Goal: Task Accomplishment & Management: Use online tool/utility

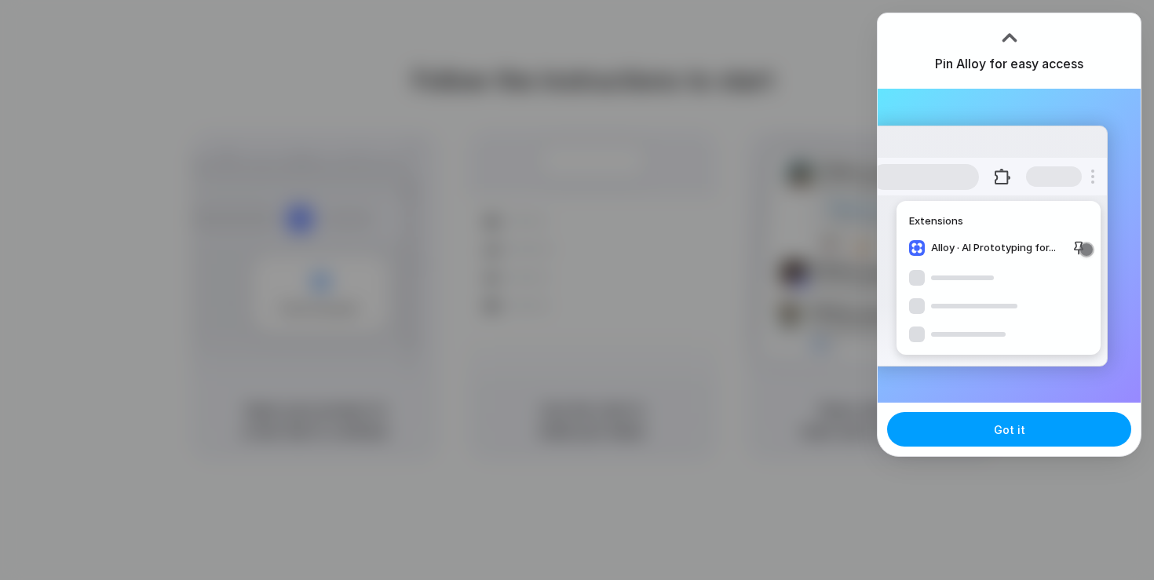
click at [936, 423] on button "Got it" at bounding box center [1009, 429] width 244 height 35
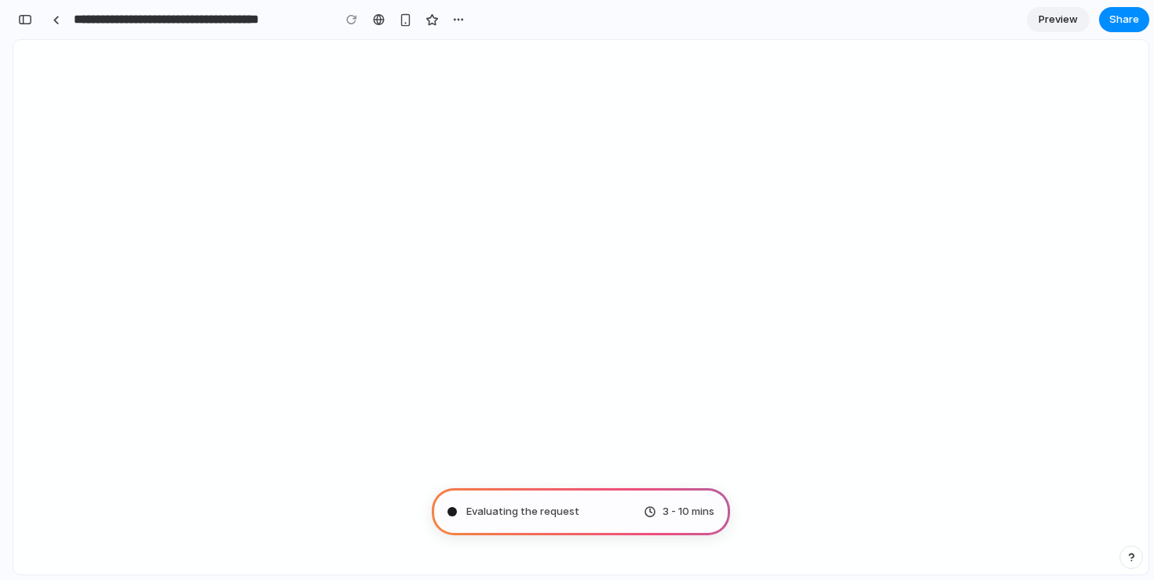
type input "**********"
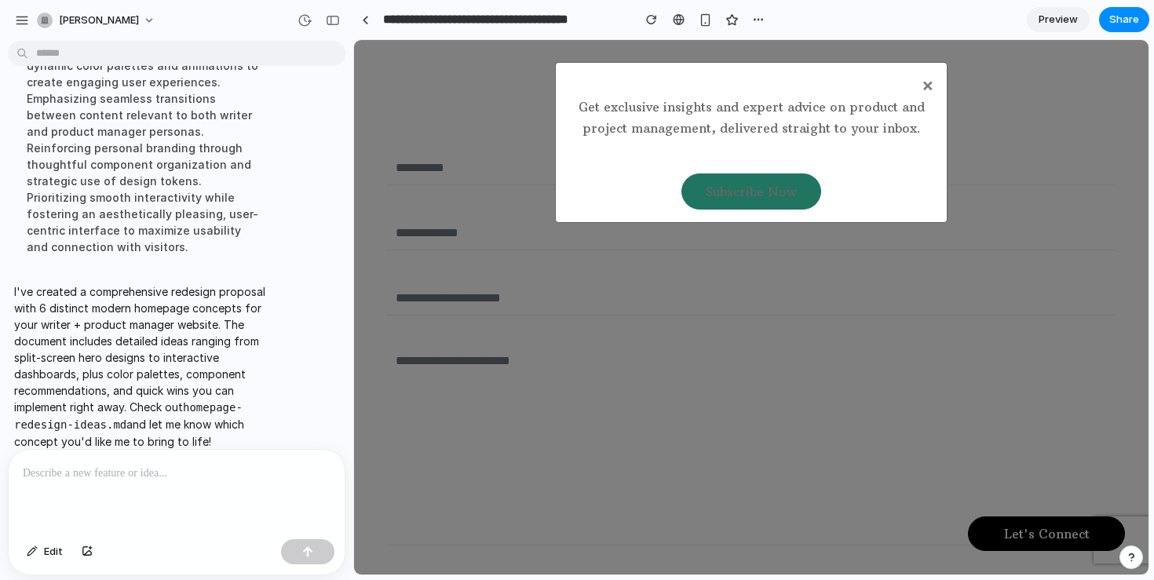
scroll to position [4552, 0]
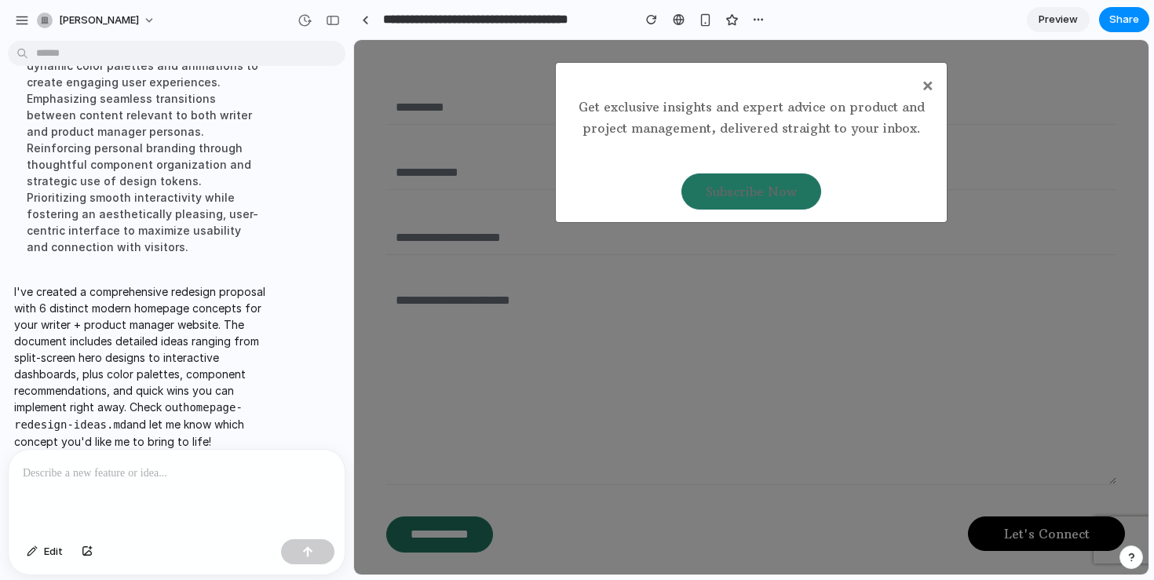
click at [1046, 20] on span "Preview" at bounding box center [1057, 20] width 39 height 16
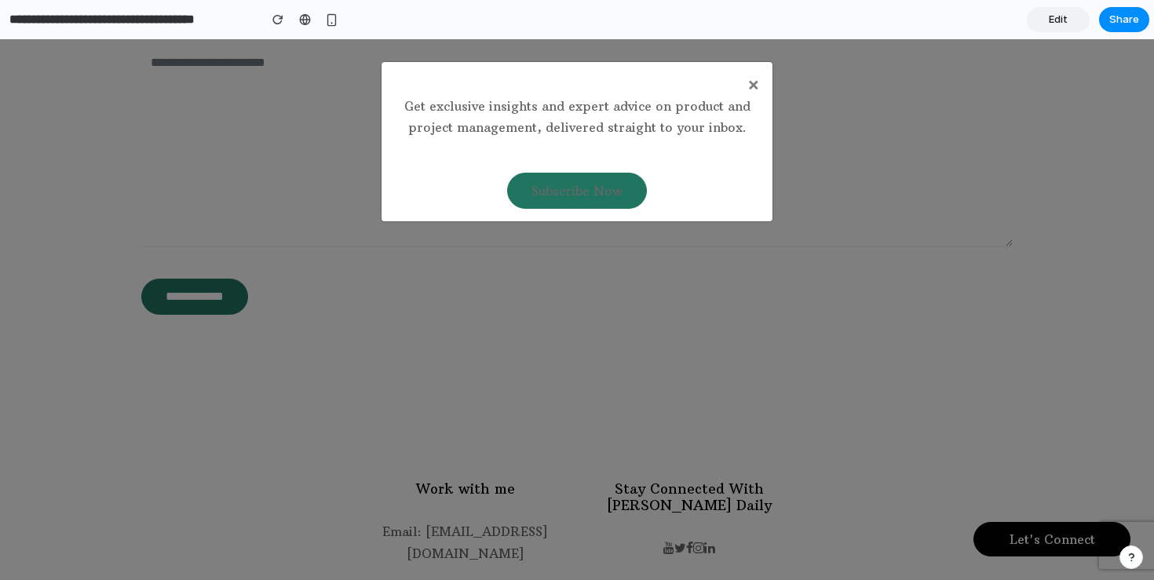
click at [1046, 20] on link "Edit" at bounding box center [1057, 19] width 63 height 25
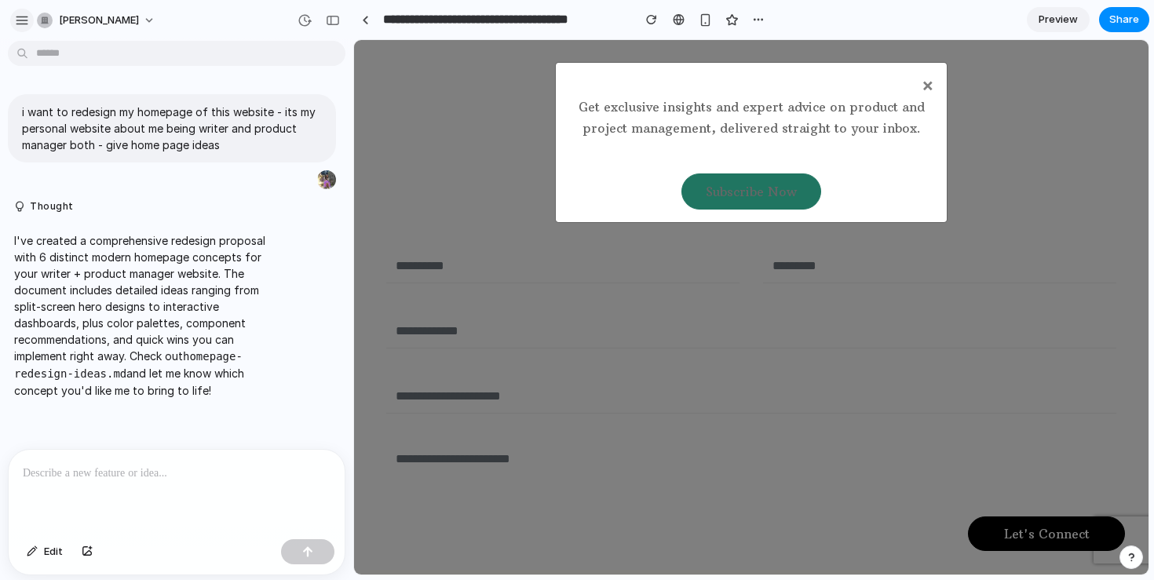
click at [26, 21] on div "button" at bounding box center [22, 20] width 14 height 14
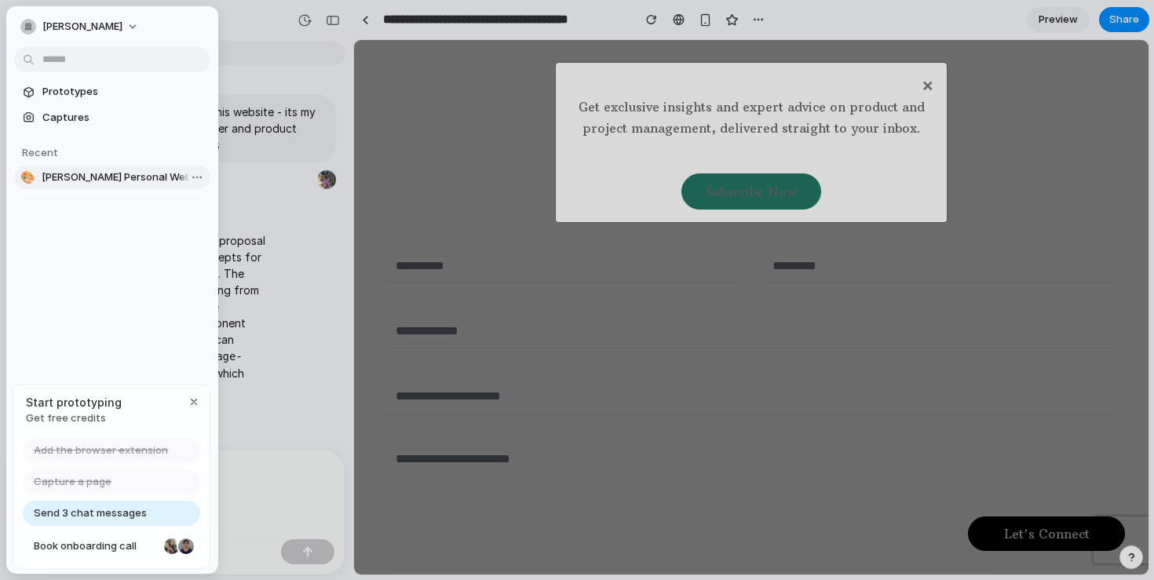
click at [82, 177] on span "[PERSON_NAME] Personal Website Redesign" at bounding box center [123, 178] width 162 height 16
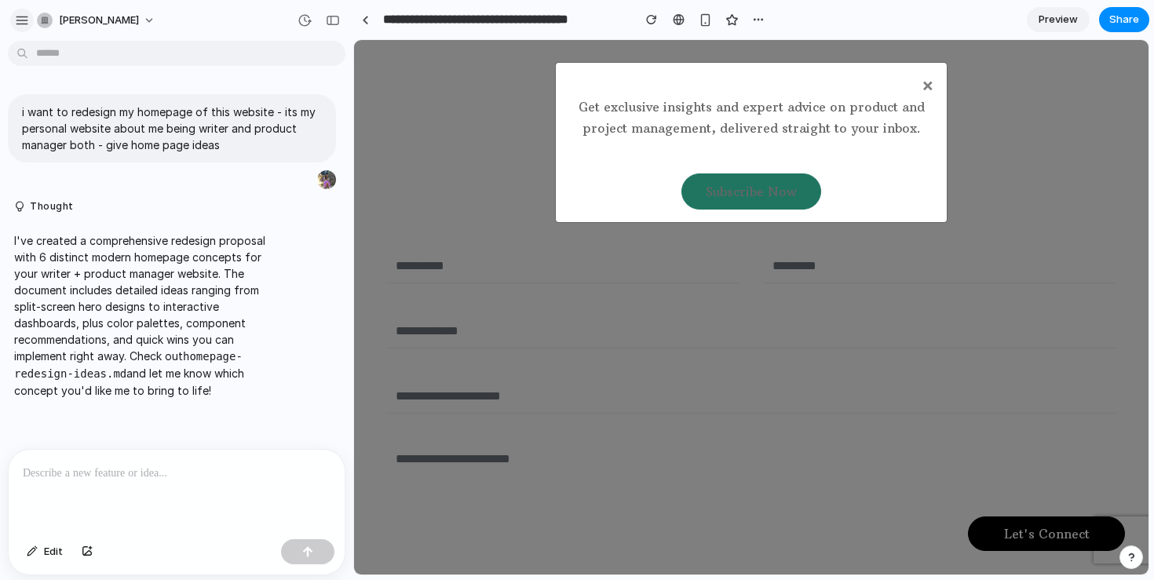
click at [27, 16] on div "button" at bounding box center [22, 20] width 14 height 14
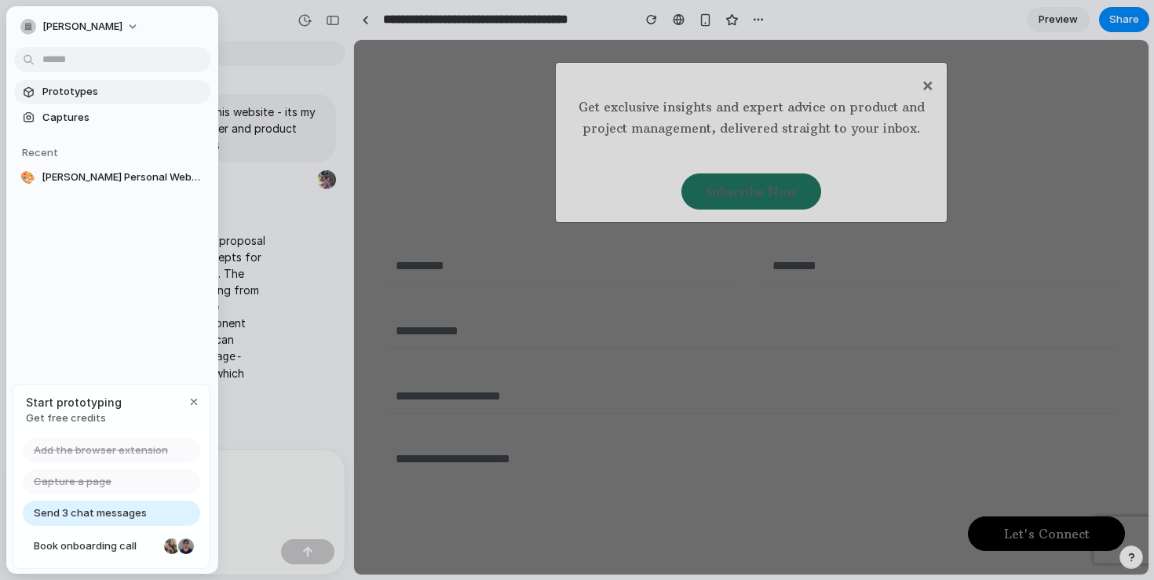
click at [56, 89] on span "Prototypes" at bounding box center [123, 92] width 162 height 16
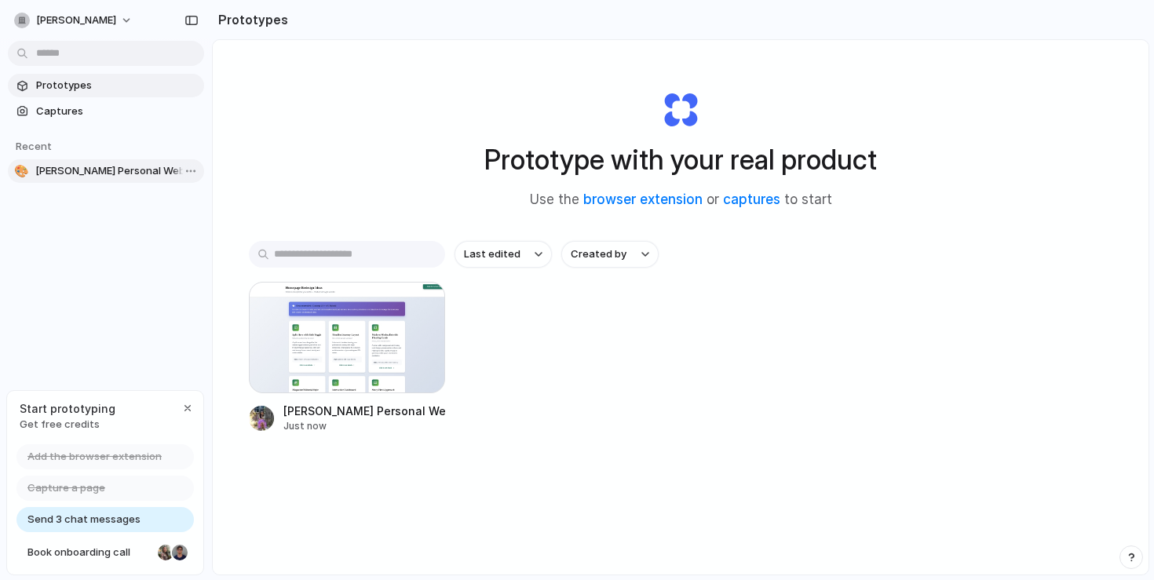
click at [98, 178] on span "[PERSON_NAME] Personal Website Redesign" at bounding box center [116, 171] width 162 height 16
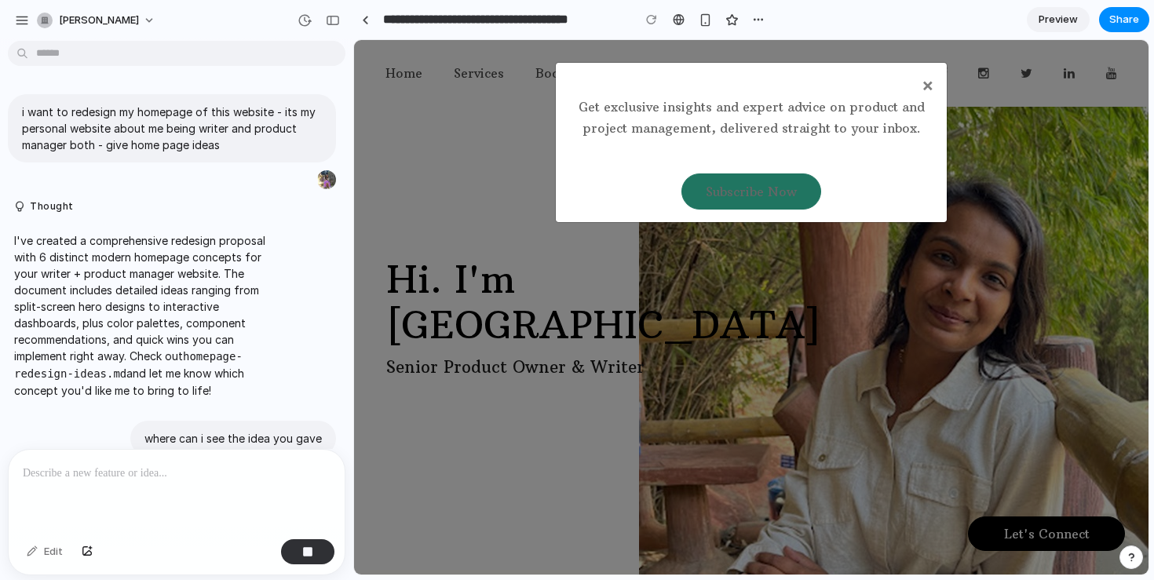
scroll to position [77, 0]
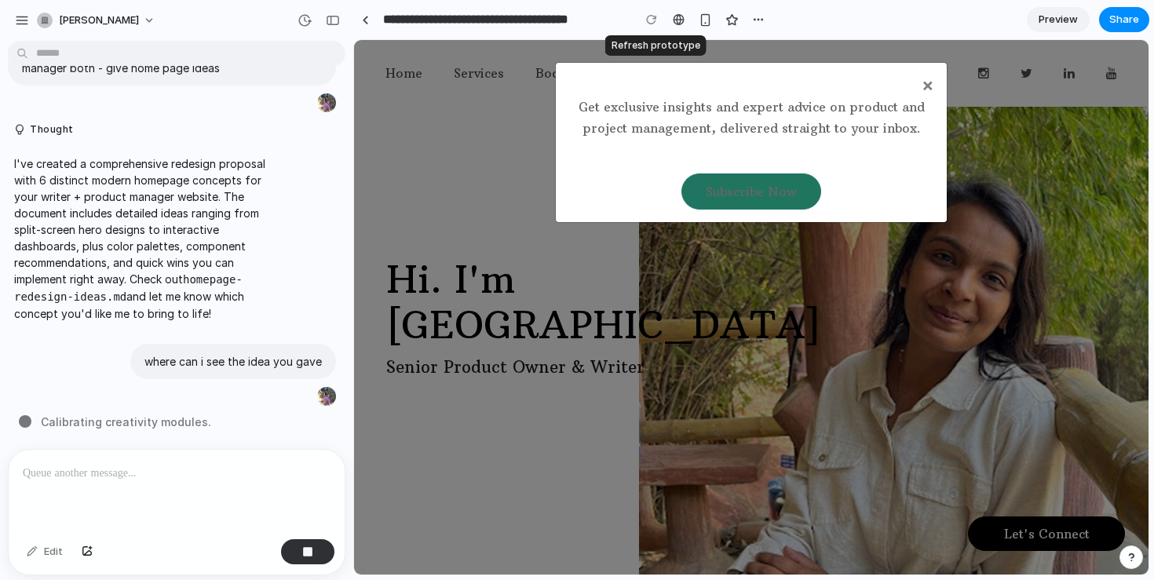
click at [652, 18] on div at bounding box center [652, 20] width 24 height 24
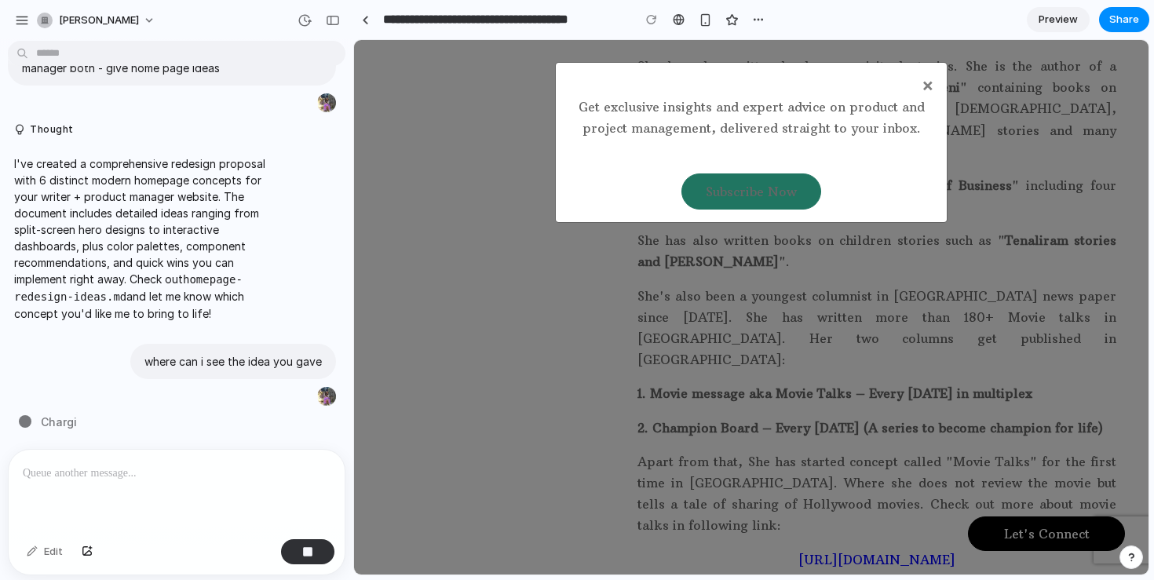
scroll to position [1234, 0]
click at [922, 92] on span "×" at bounding box center [927, 85] width 13 height 24
click at [927, 82] on span "×" at bounding box center [927, 85] width 13 height 24
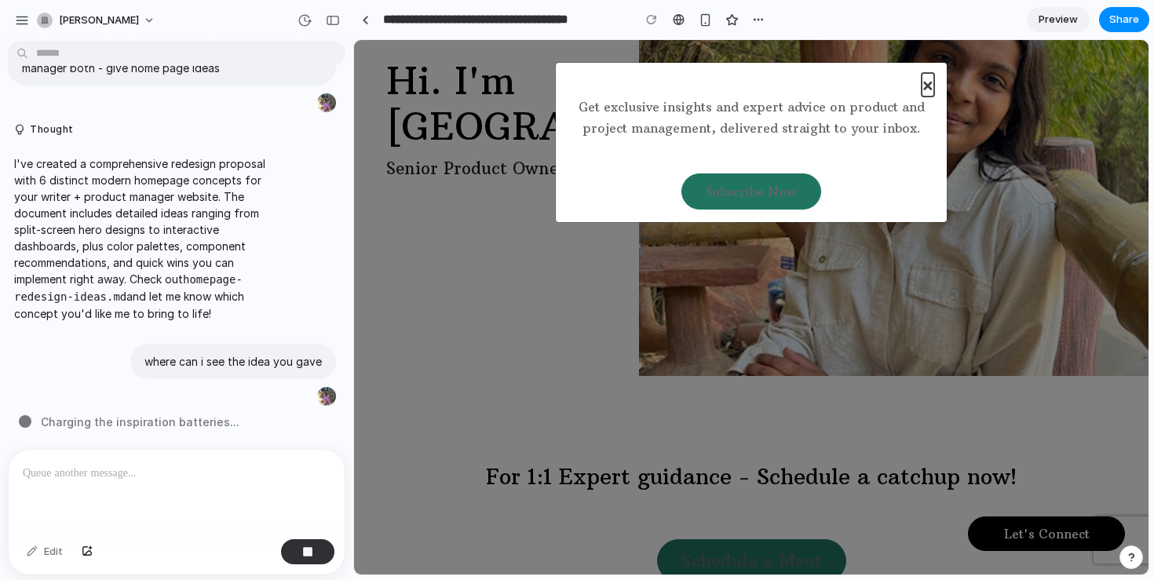
scroll to position [0, 0]
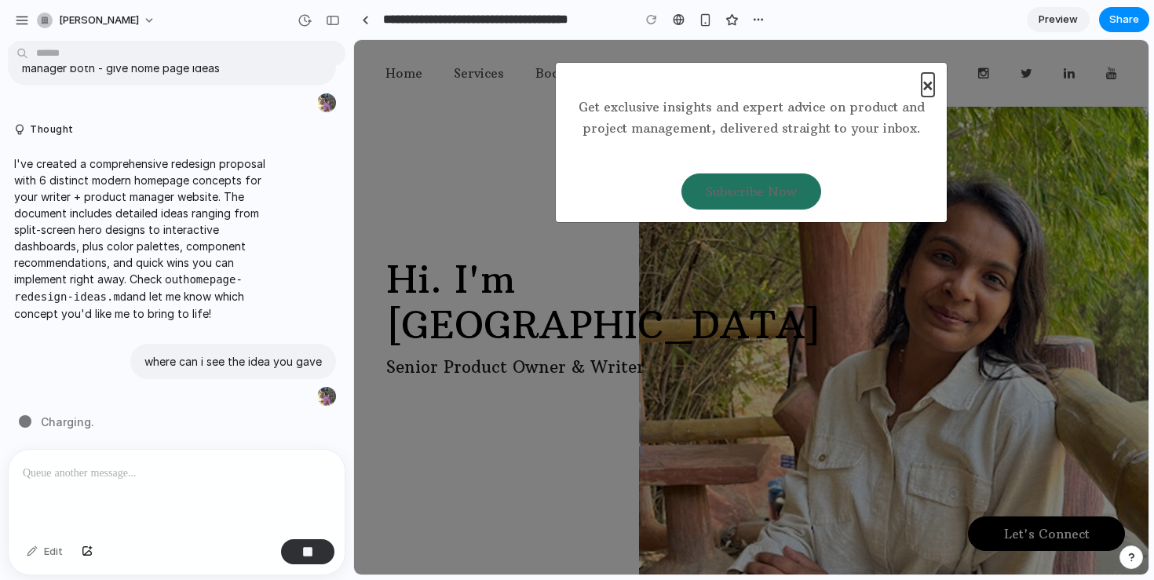
click at [926, 82] on span "×" at bounding box center [927, 85] width 13 height 24
click at [762, 18] on div "button" at bounding box center [758, 19] width 13 height 13
click at [762, 18] on div "Duplicate Delete" at bounding box center [577, 290] width 1154 height 580
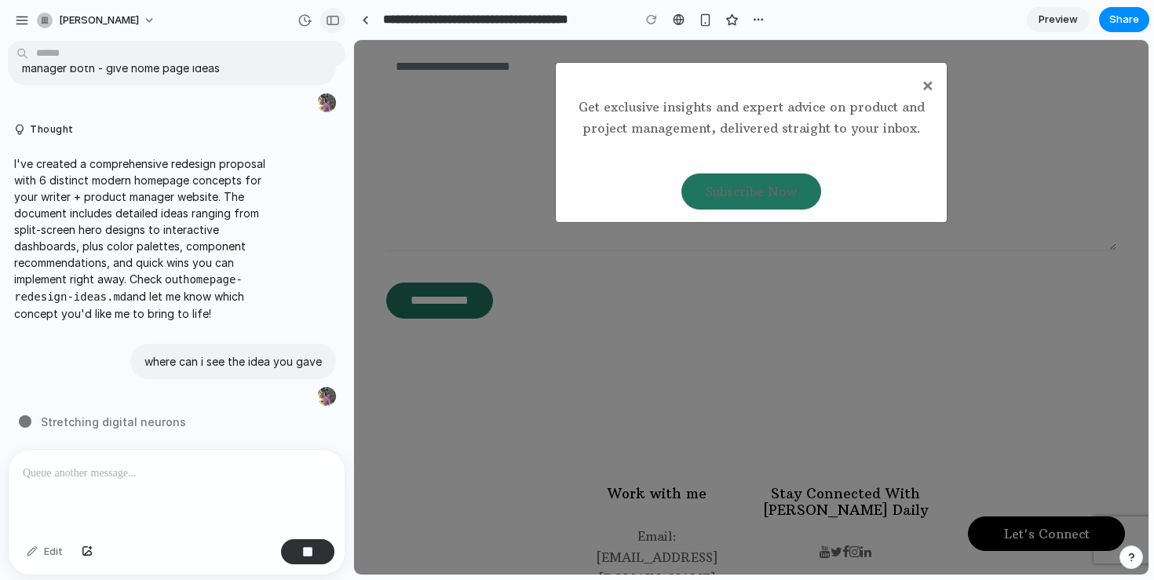
scroll to position [4792, 0]
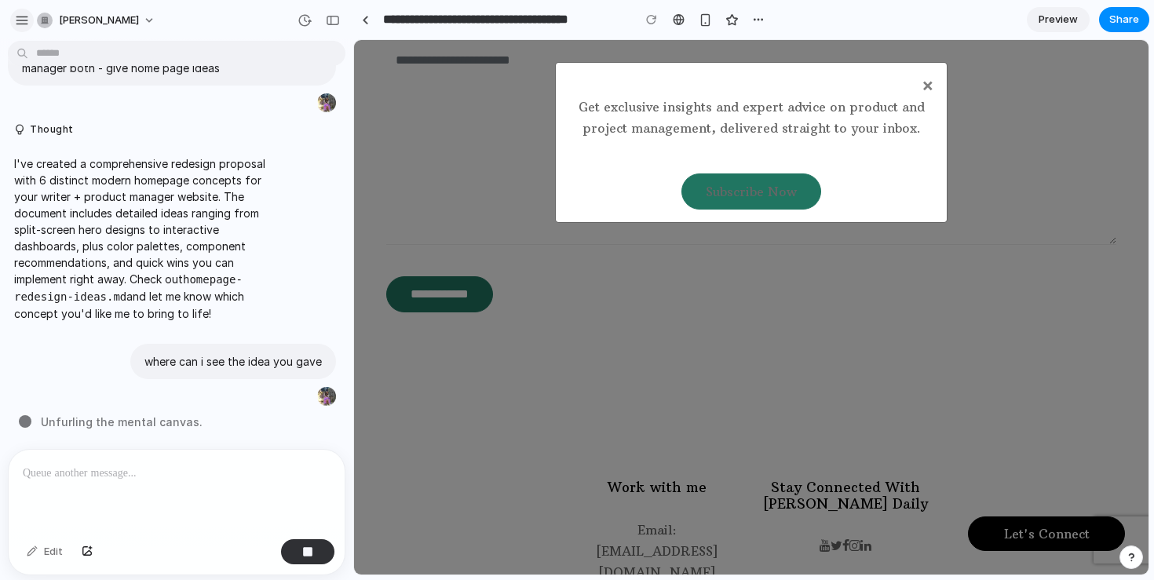
click at [22, 22] on div "button" at bounding box center [22, 20] width 14 height 14
click at [334, 19] on div "button" at bounding box center [333, 20] width 14 height 11
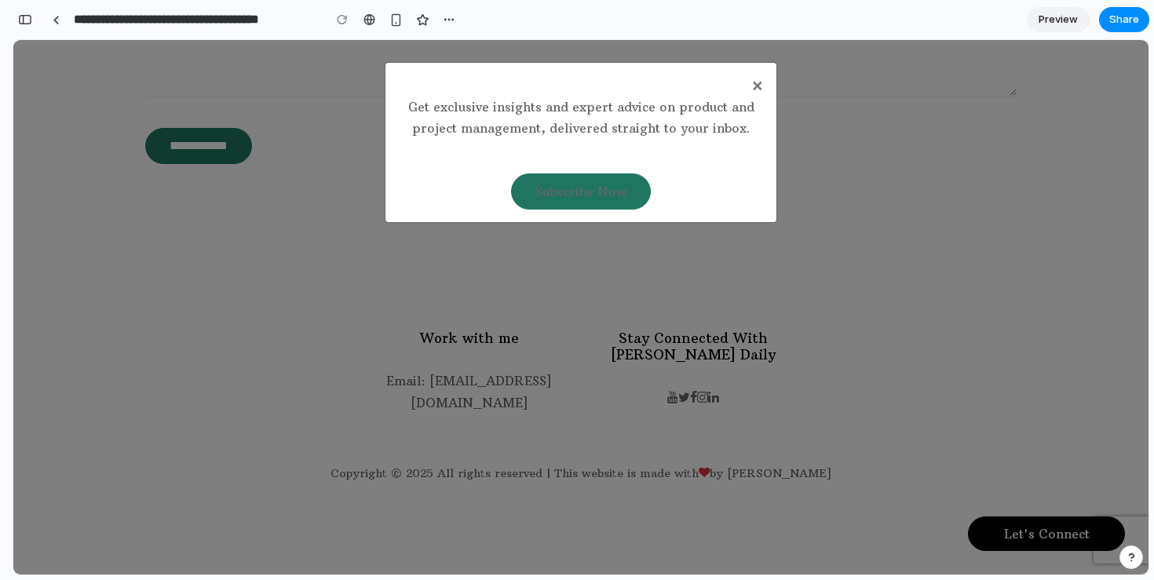
scroll to position [4394, 0]
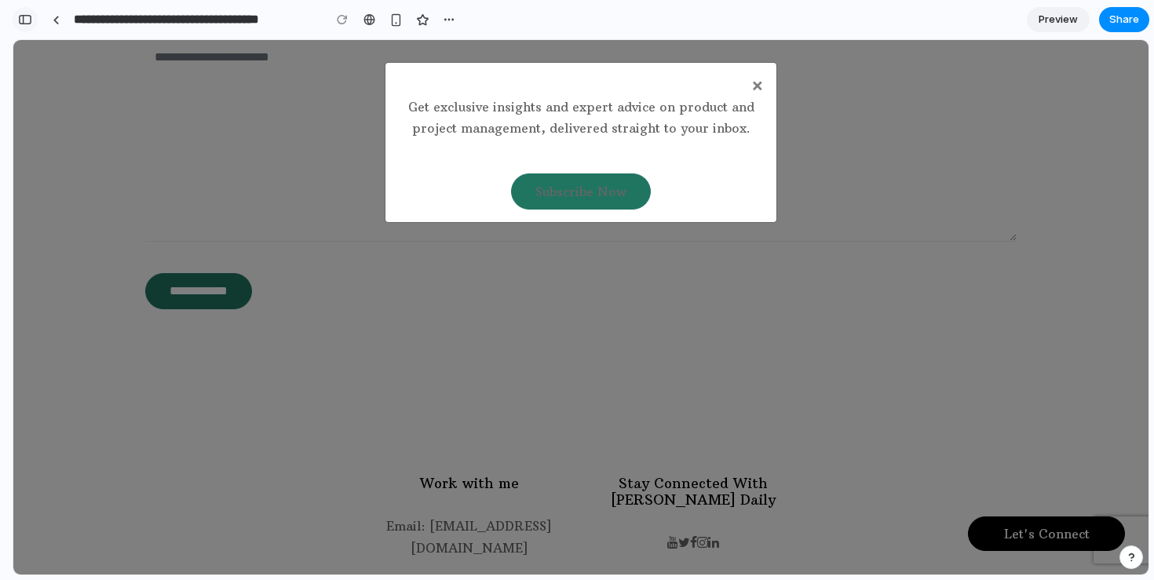
click at [25, 15] on div "button" at bounding box center [25, 19] width 14 height 11
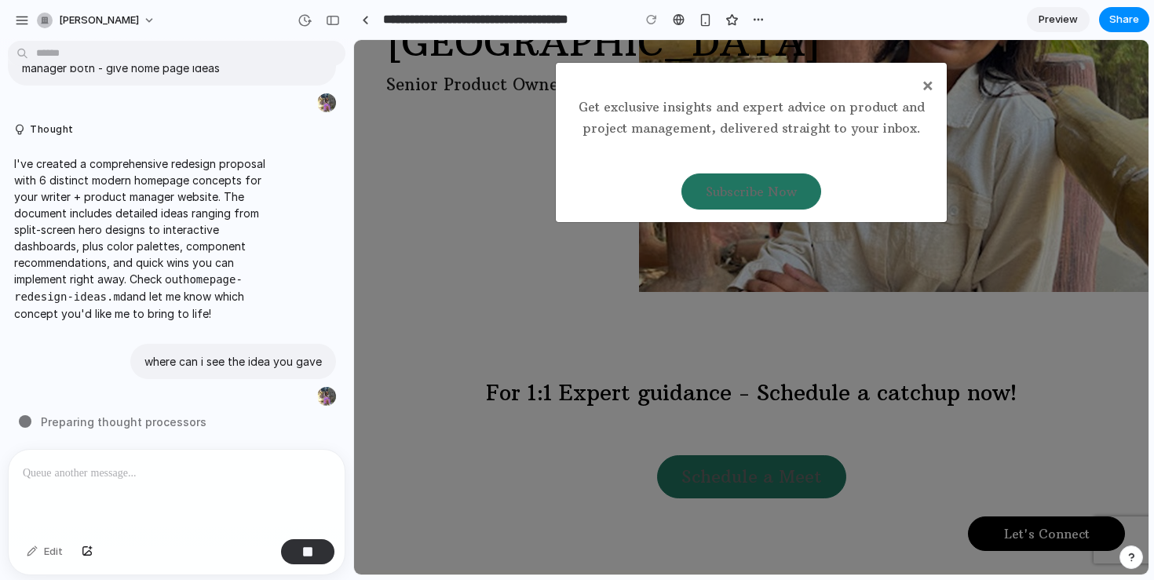
scroll to position [0, 0]
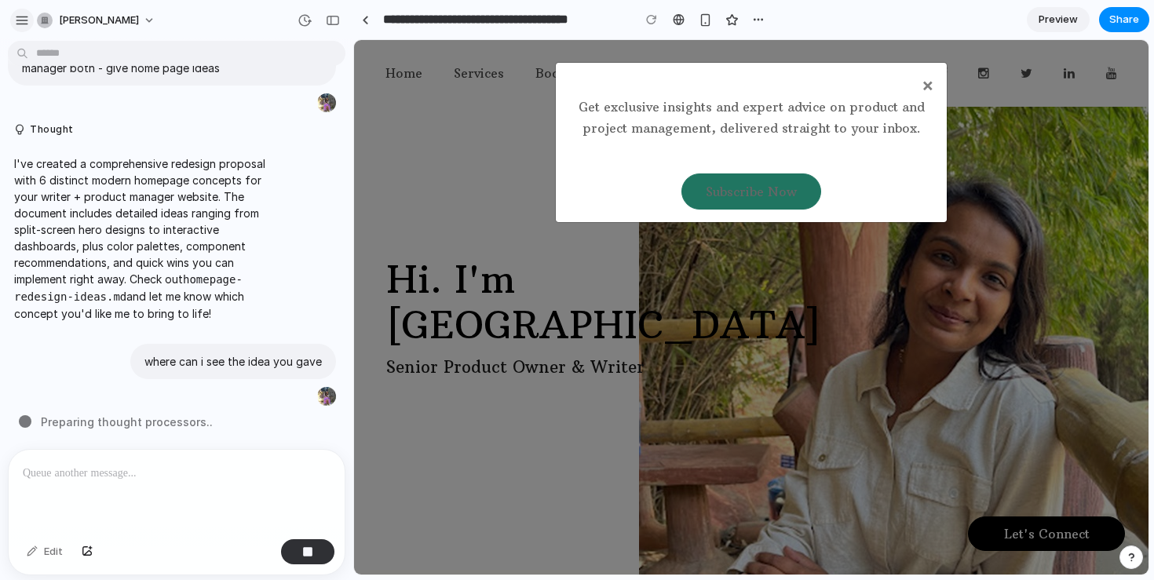
click at [24, 20] on div "button" at bounding box center [22, 20] width 14 height 14
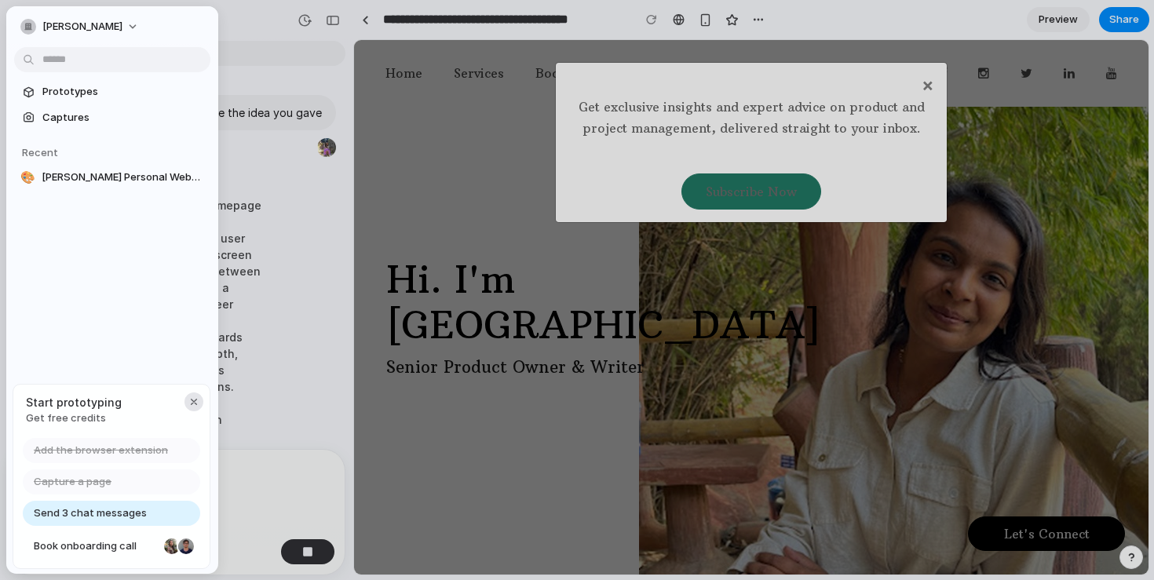
click at [195, 403] on div "button" at bounding box center [194, 402] width 13 height 13
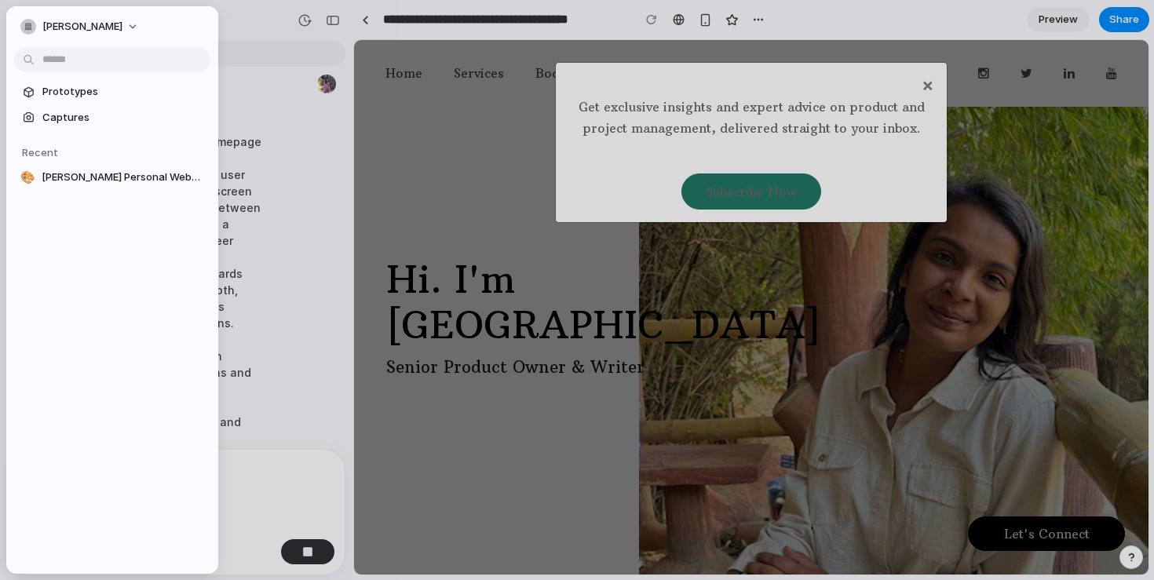
scroll to position [397, 0]
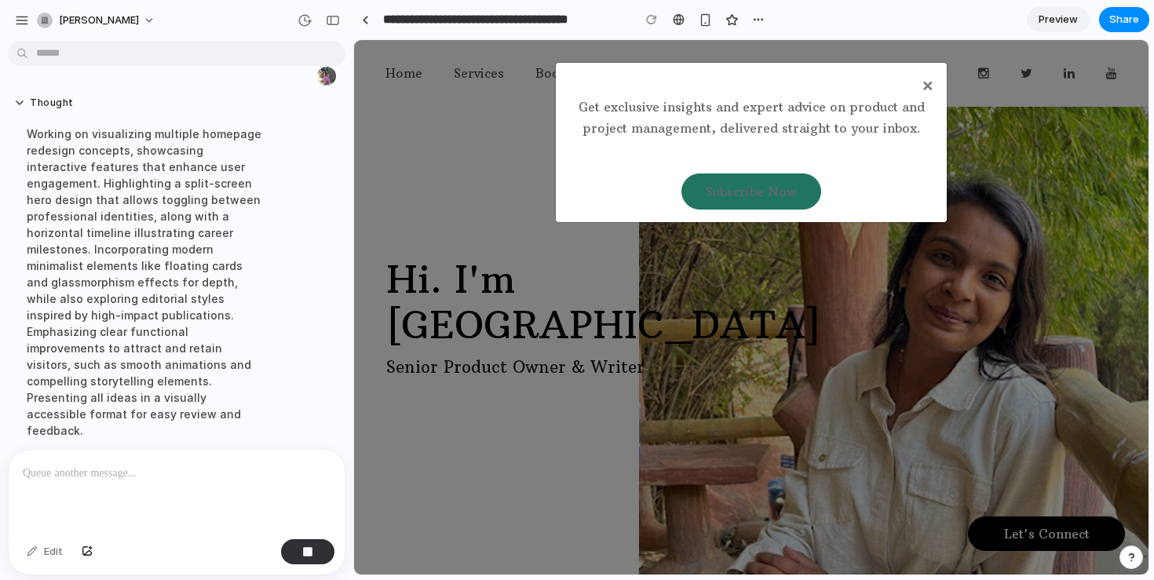
click at [280, 236] on div "Thought Working on visualizing multiple homepage redesign concepts, showcasing …" at bounding box center [145, 272] width 275 height 370
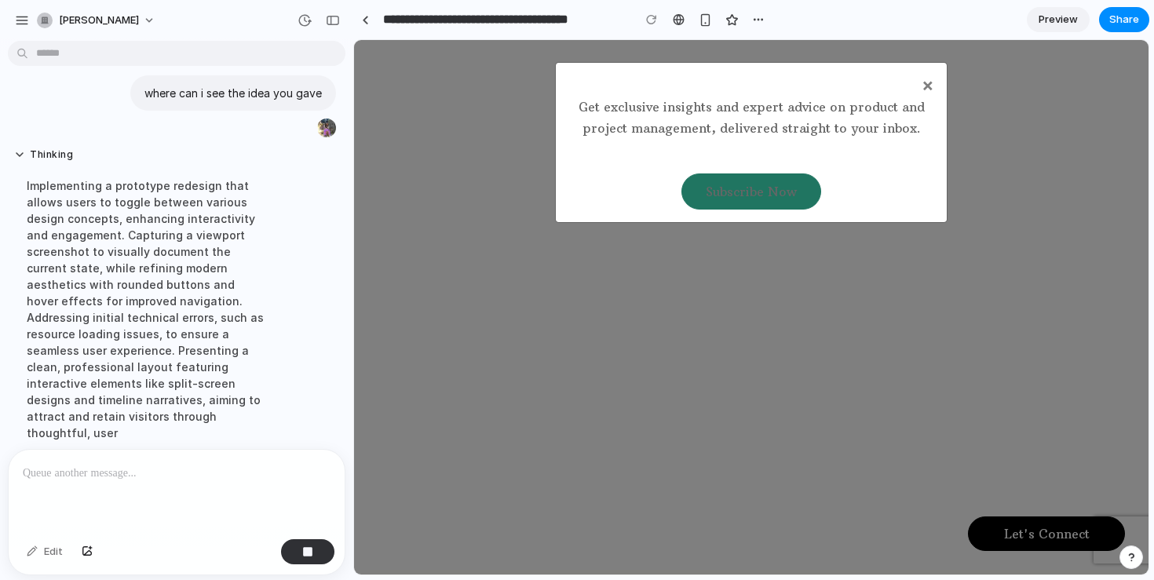
scroll to position [0, 0]
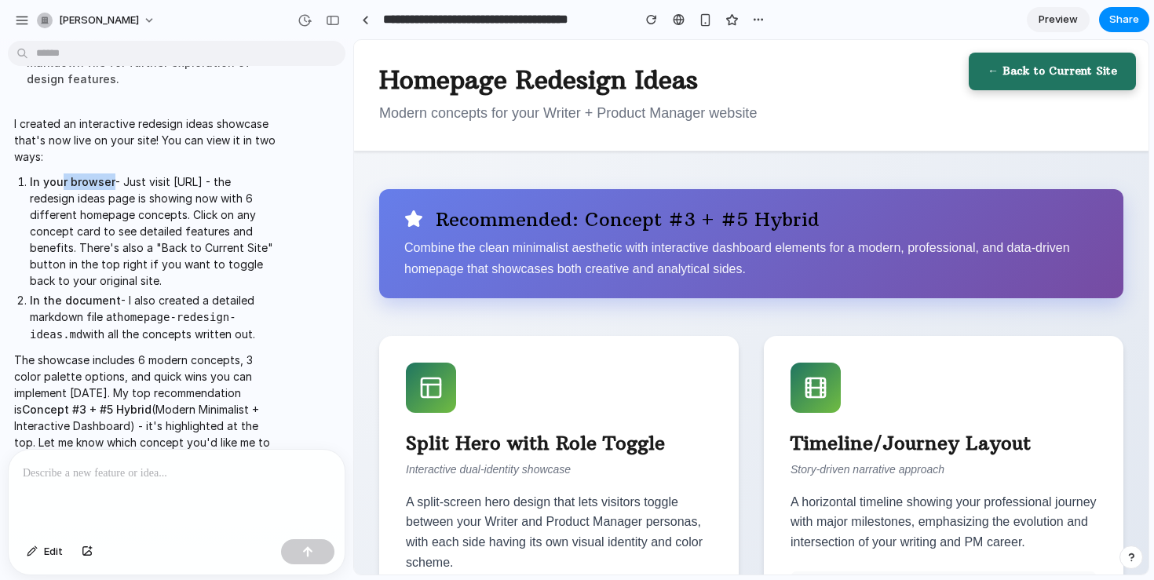
drag, startPoint x: 112, startPoint y: 147, endPoint x: 64, endPoint y: 147, distance: 48.7
click at [64, 173] on p "In your browser - Just visit http://localhost:8080 - the redesign ideas page is…" at bounding box center [153, 230] width 246 height 115
drag, startPoint x: 139, startPoint y: 166, endPoint x: 11, endPoint y: 166, distance: 127.9
click at [11, 166] on div "I created an interactive redesign ideas showcase that's now live on your site! …" at bounding box center [145, 291] width 275 height 370
copy p "http://localhost:8080"
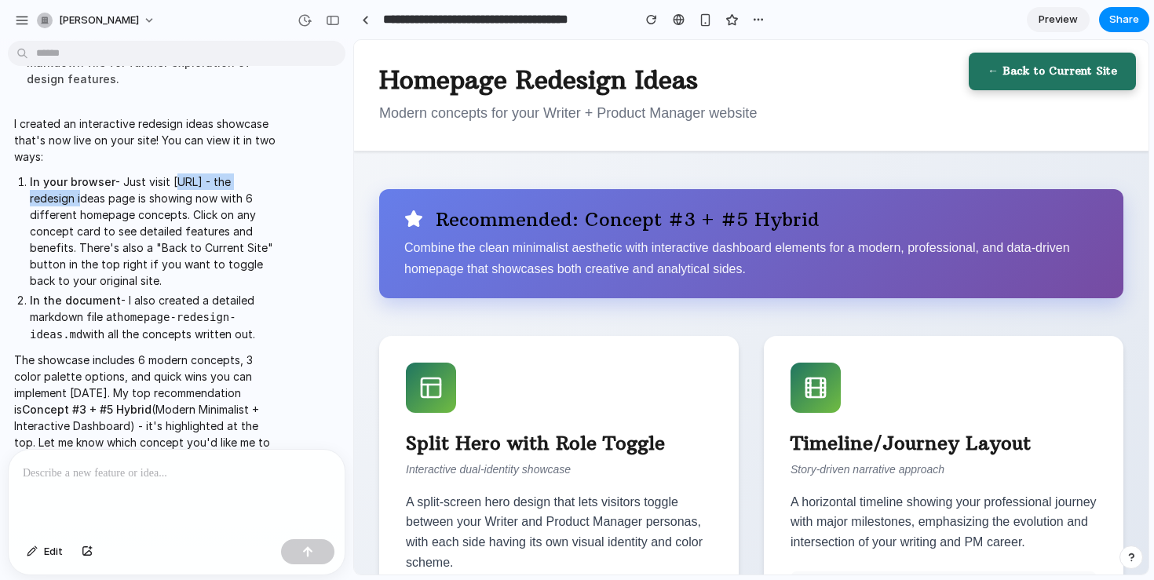
copy p "http://localhost:8080"
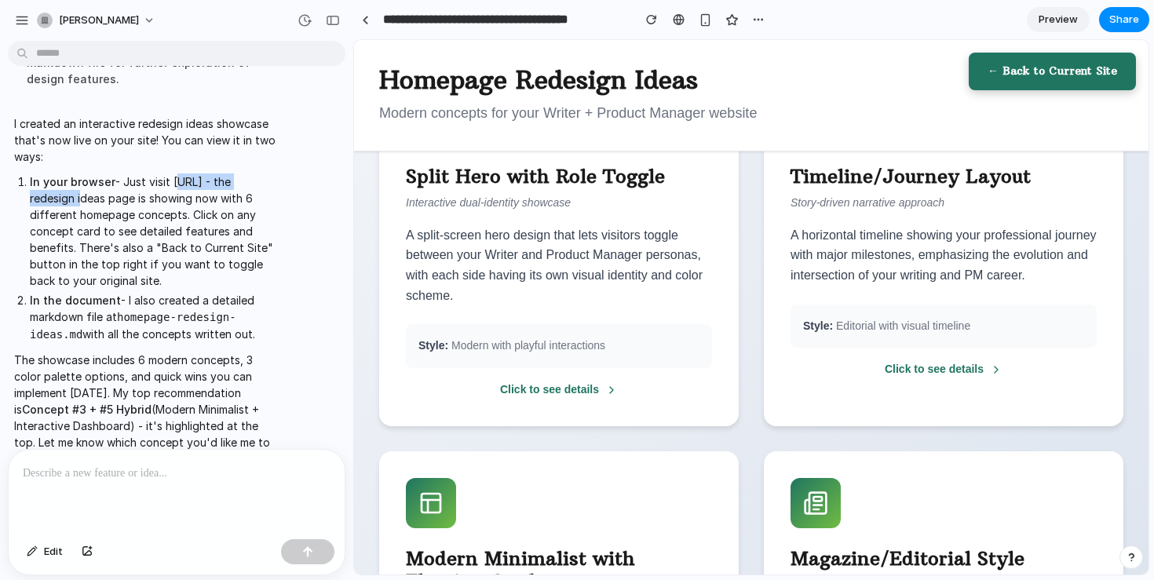
scroll to position [272, 0]
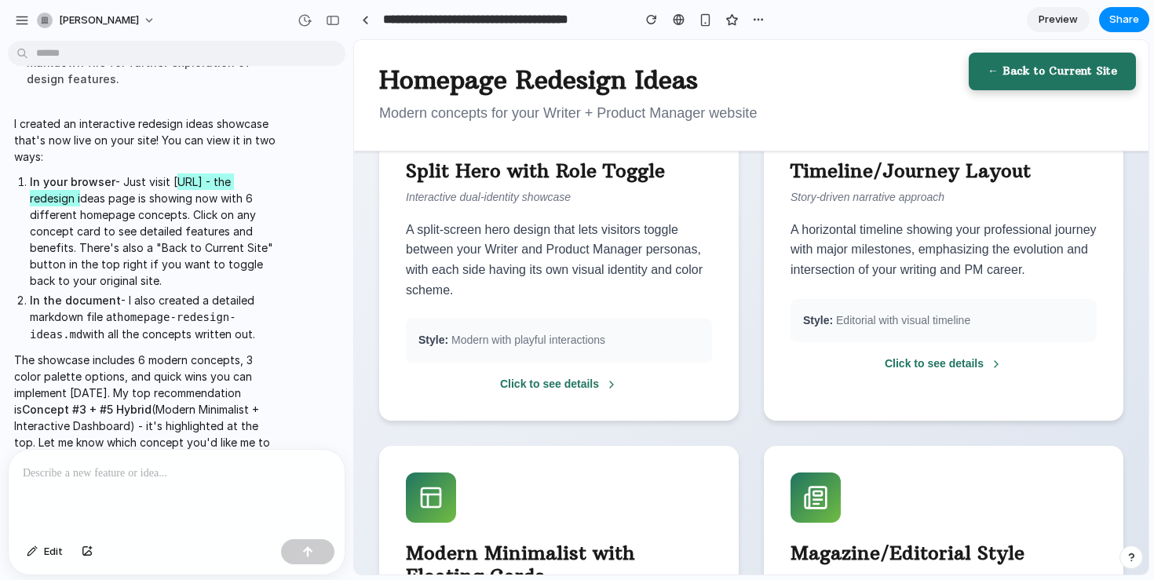
click at [581, 381] on div "Click to see details" at bounding box center [559, 384] width 306 height 19
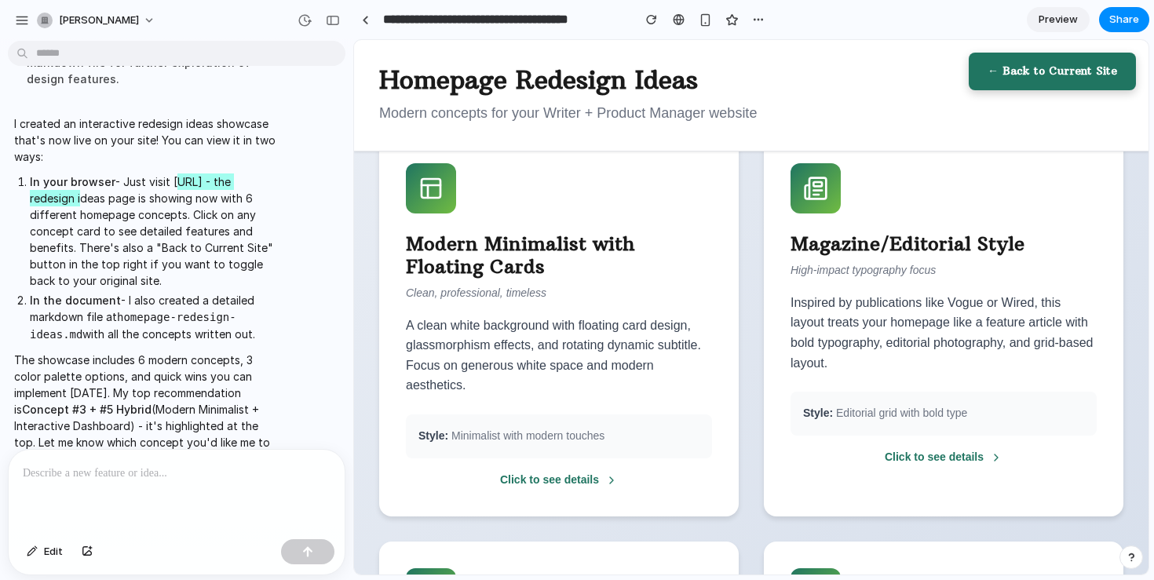
click at [563, 472] on div "Click to see details" at bounding box center [559, 480] width 306 height 19
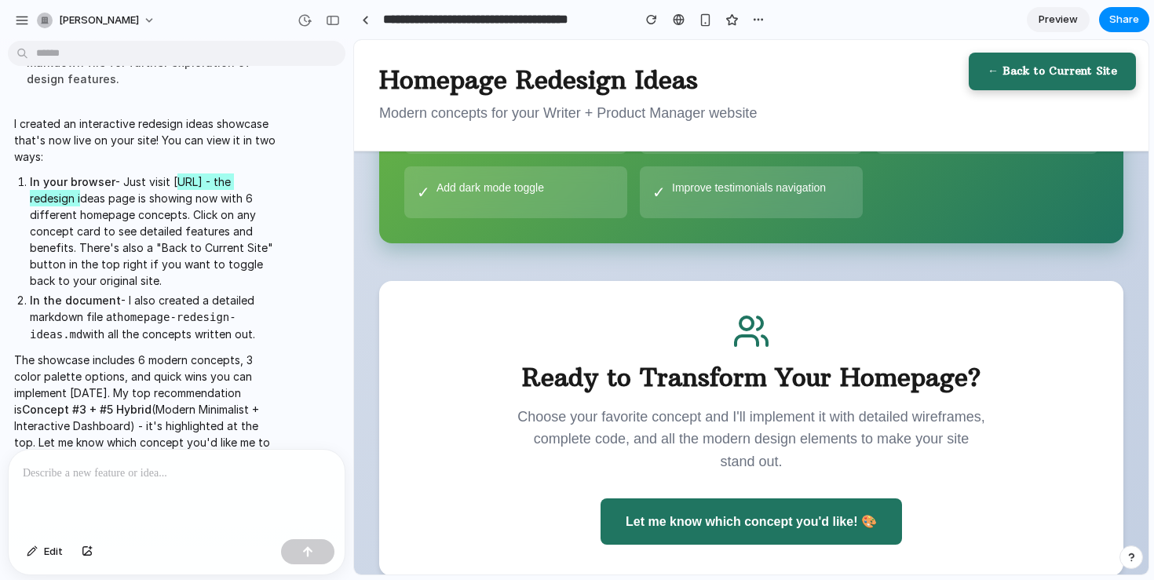
scroll to position [2576, 0]
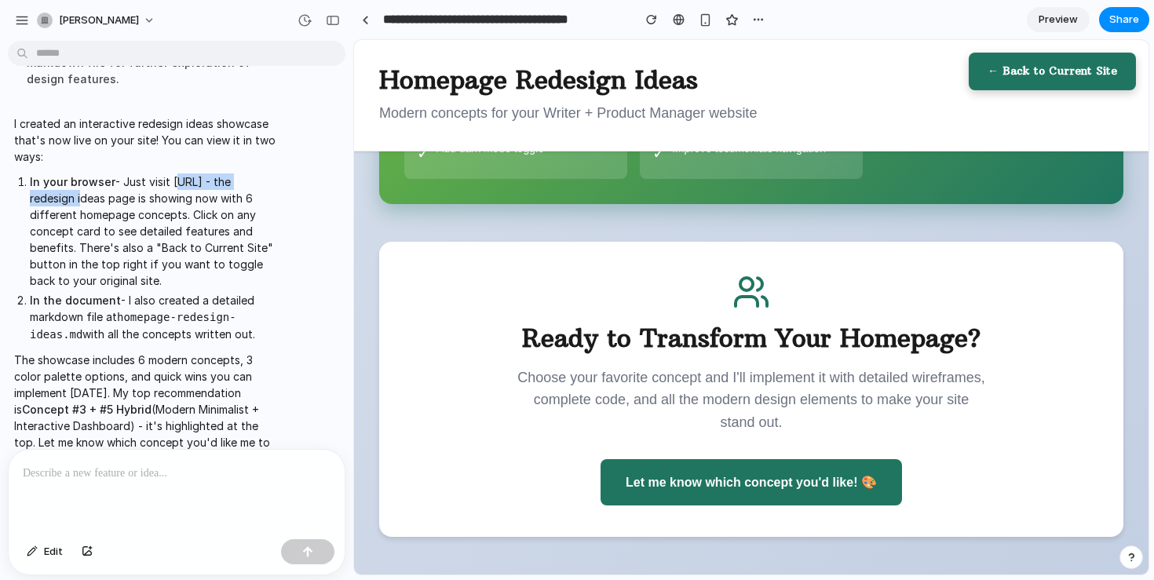
click at [1063, 20] on span "Preview" at bounding box center [1057, 20] width 39 height 16
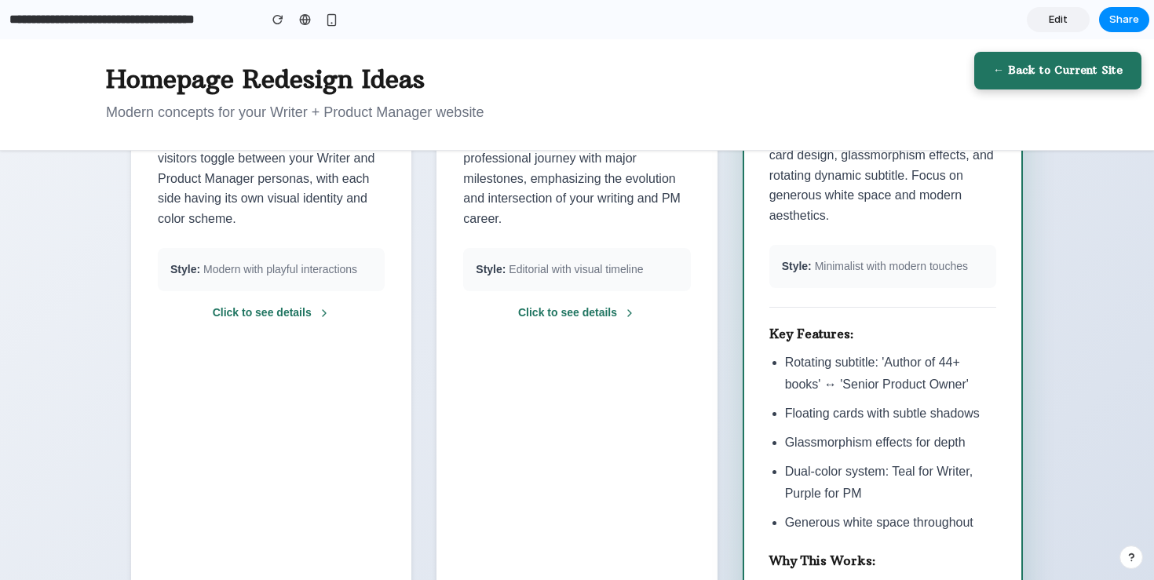
scroll to position [401, 0]
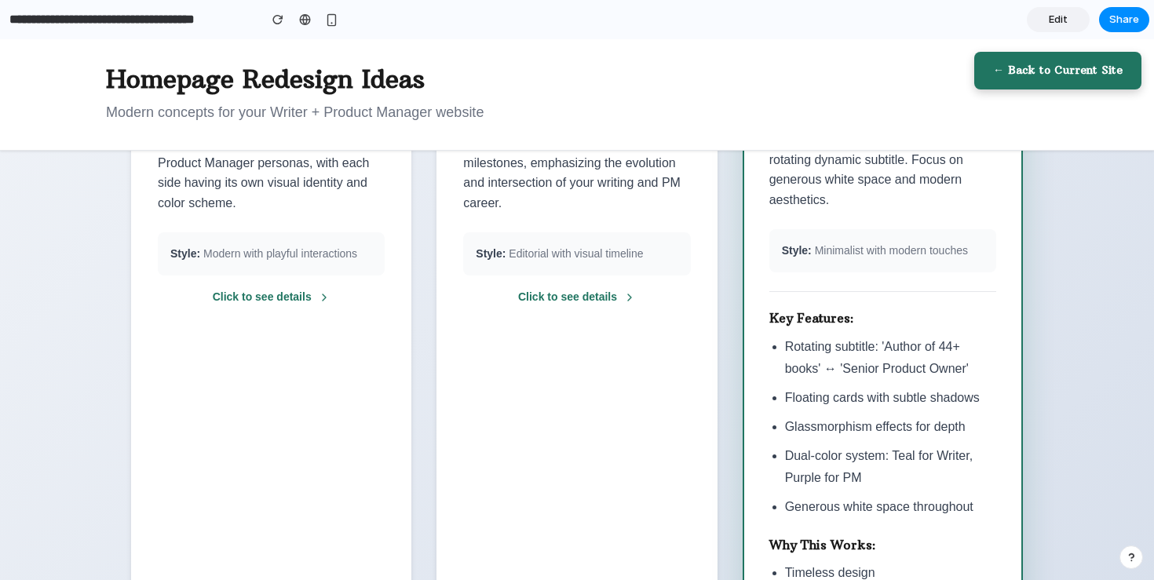
click at [281, 240] on div "Style: Modern with playful interactions" at bounding box center [271, 254] width 227 height 44
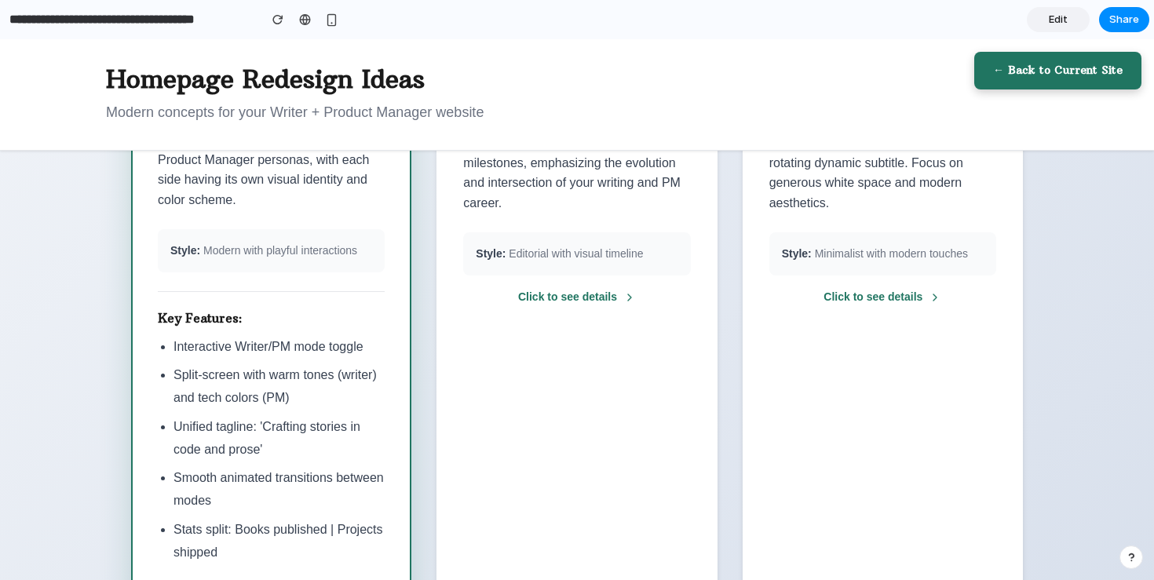
click at [281, 240] on div "Style: Modern with playful interactions" at bounding box center [271, 251] width 227 height 44
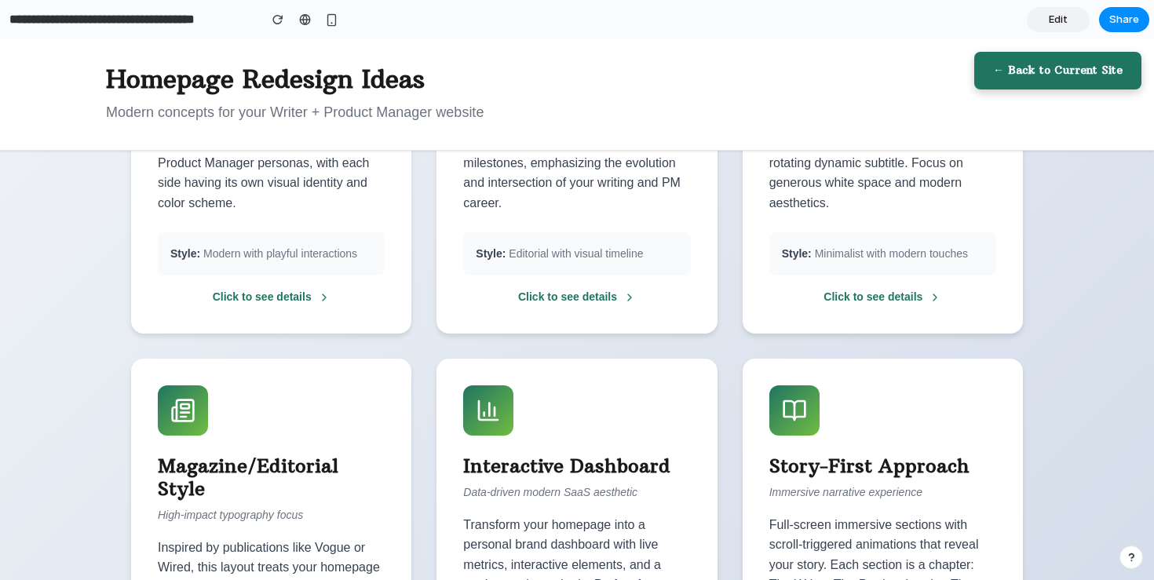
click at [281, 240] on div "Style: Modern with playful interactions" at bounding box center [271, 254] width 227 height 44
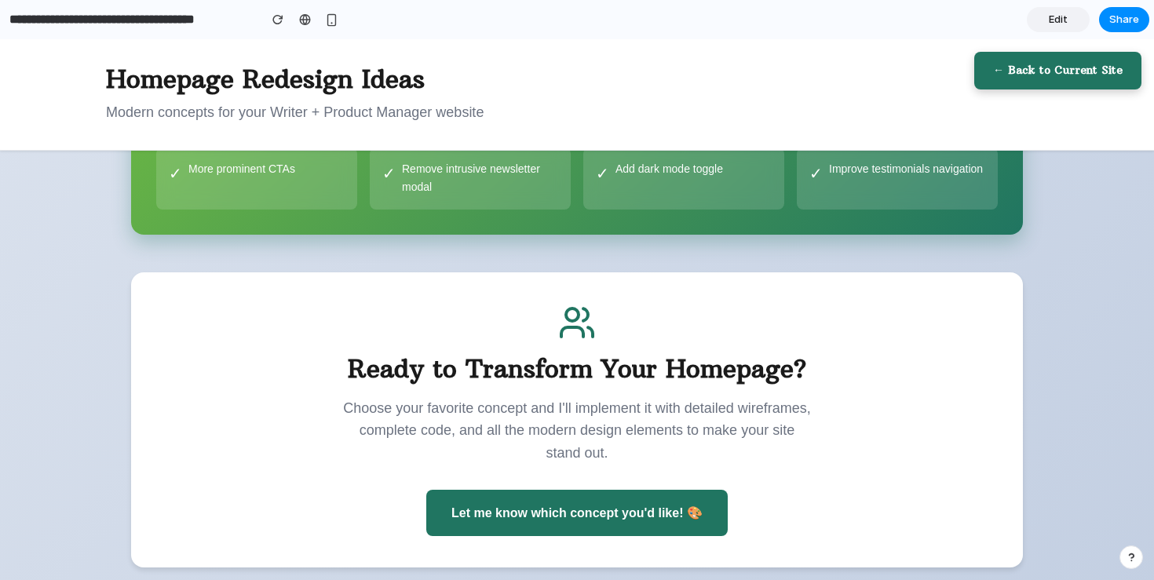
scroll to position [1989, 0]
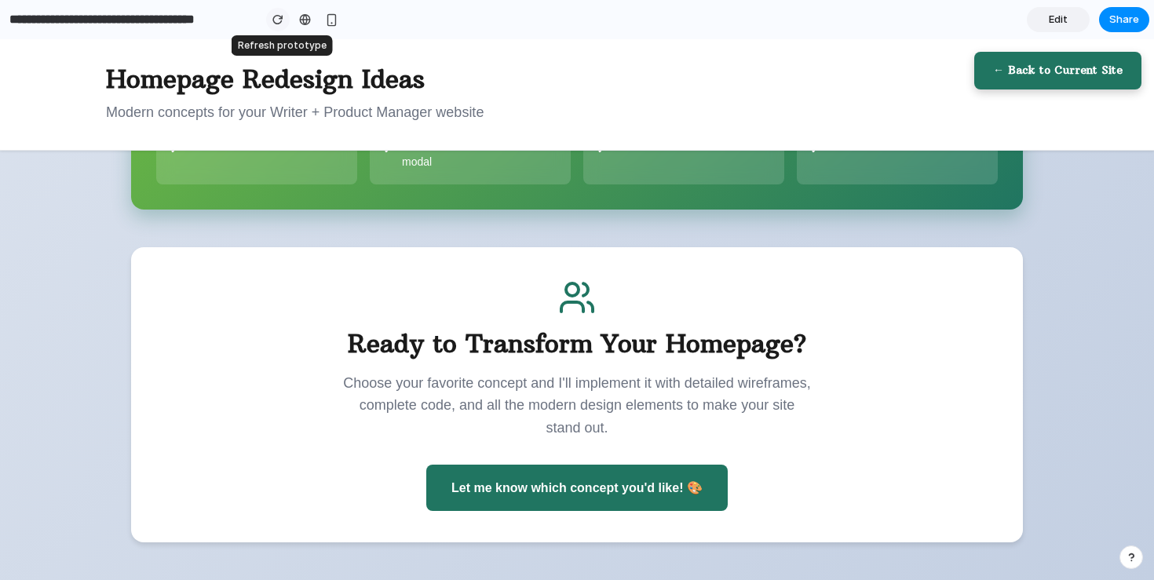
click at [283, 19] on div "button" at bounding box center [277, 19] width 11 height 11
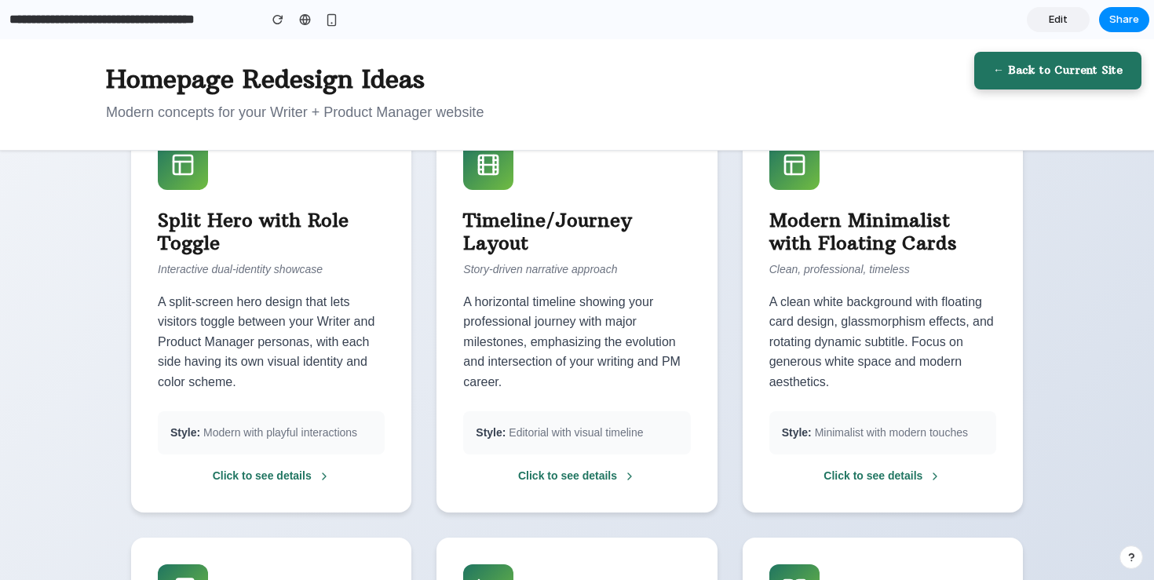
scroll to position [204, 0]
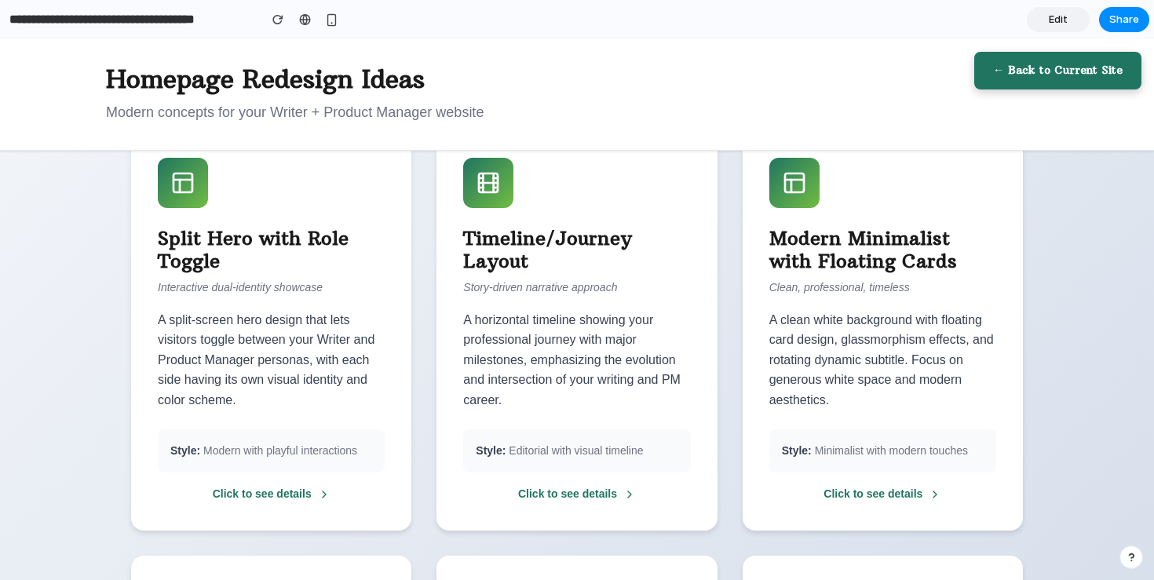
click at [255, 492] on div "Click to see details" at bounding box center [271, 494] width 227 height 19
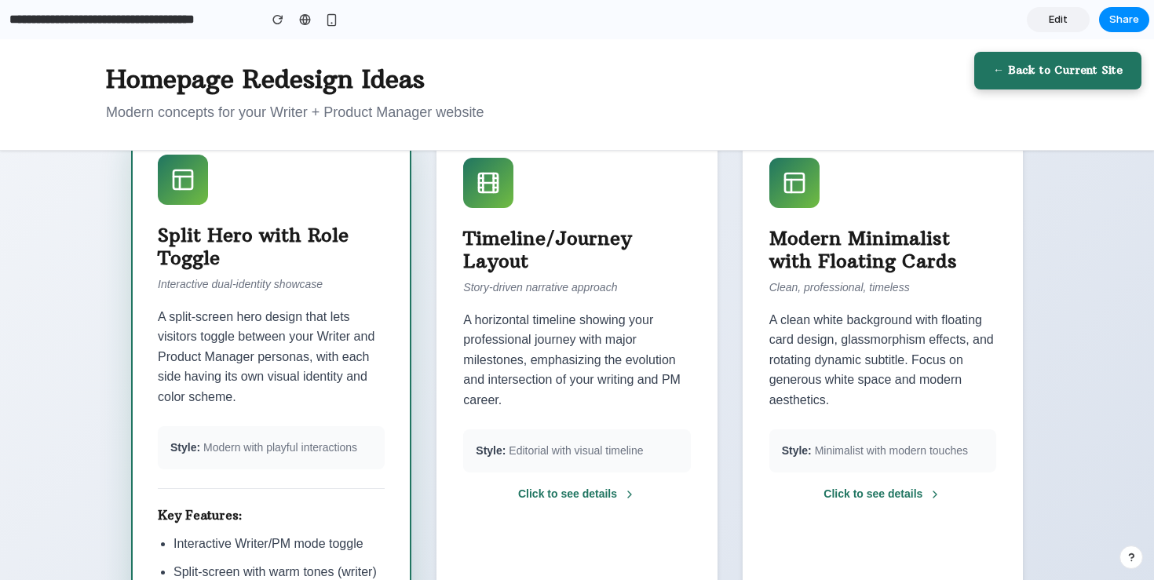
click at [221, 274] on div "Split Hero with Role Toggle Interactive dual-identity showcase A split-screen h…" at bounding box center [271, 535] width 280 height 815
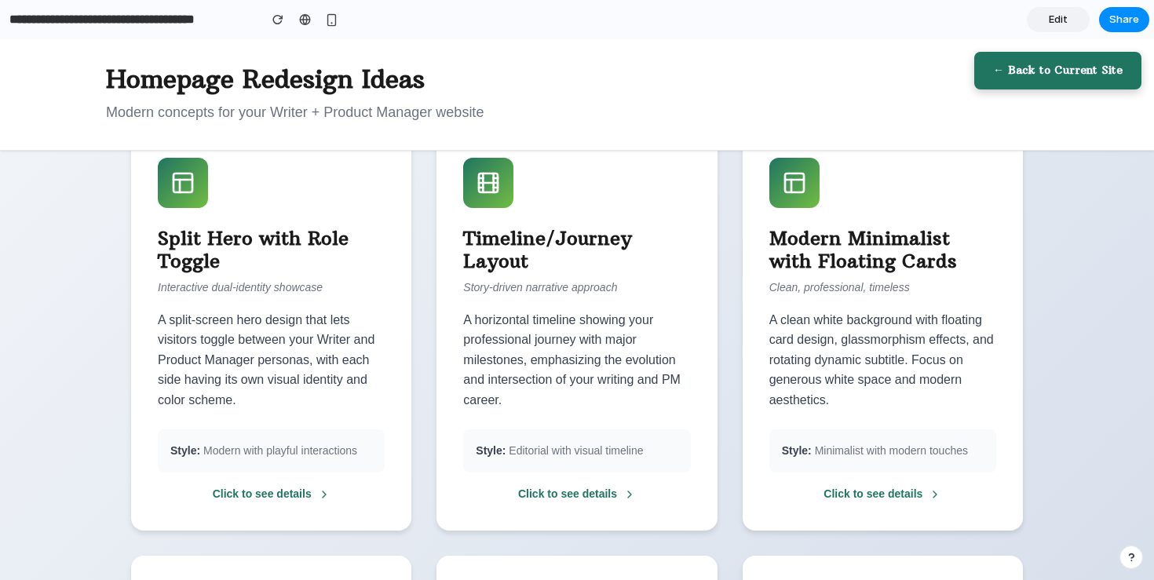
click at [221, 274] on div "Split Hero with Role Toggle Interactive dual-identity showcase A split-screen h…" at bounding box center [271, 330] width 280 height 399
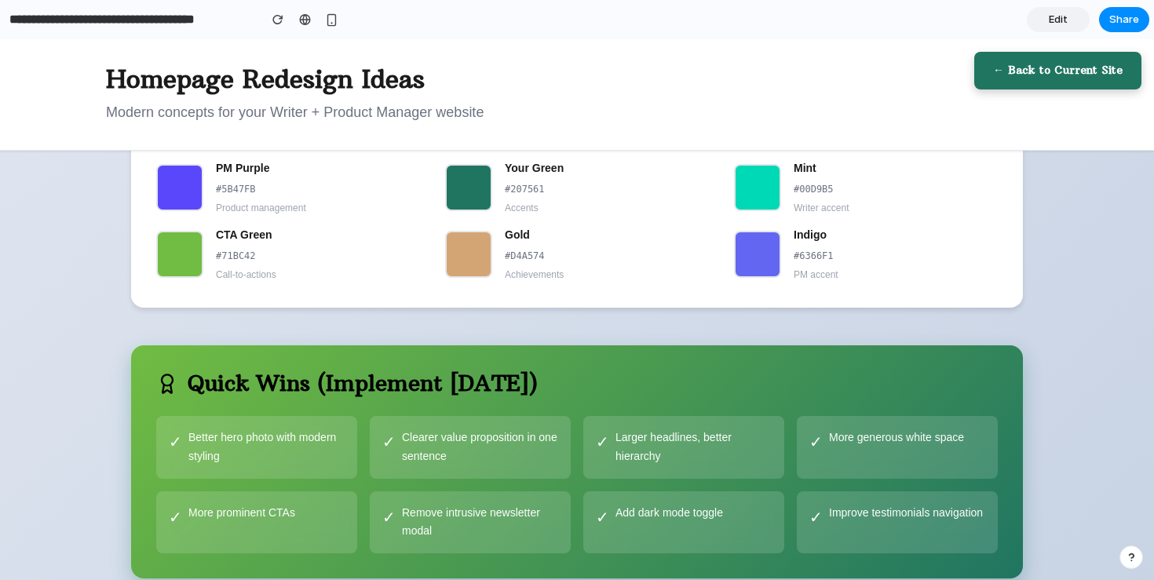
scroll to position [1989, 0]
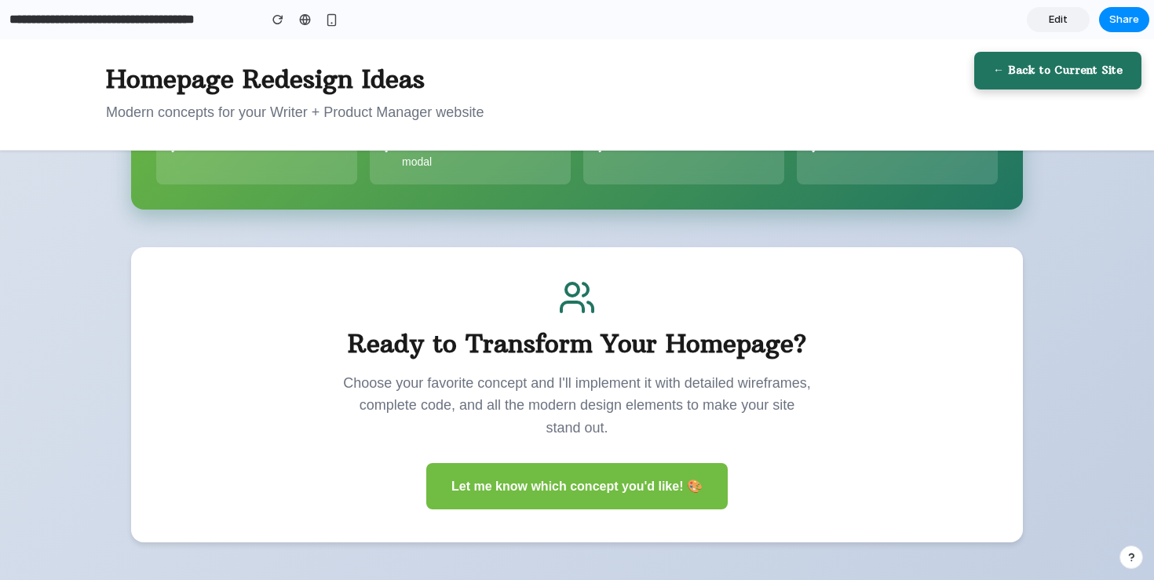
click at [564, 490] on div "Let me know which concept you'd like! 🎨" at bounding box center [576, 486] width 301 height 46
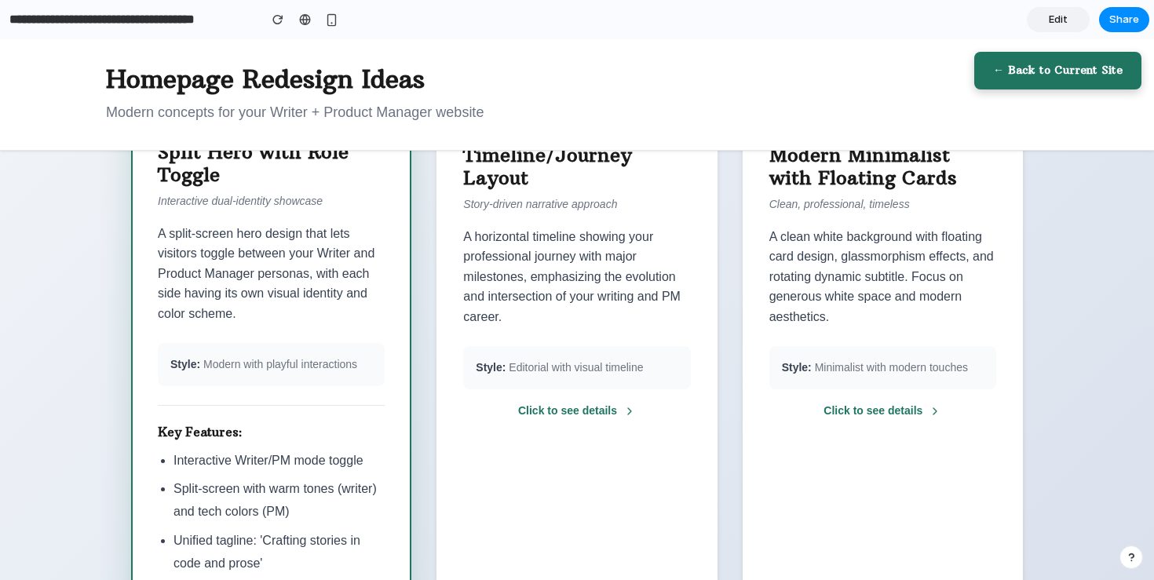
scroll to position [0, 0]
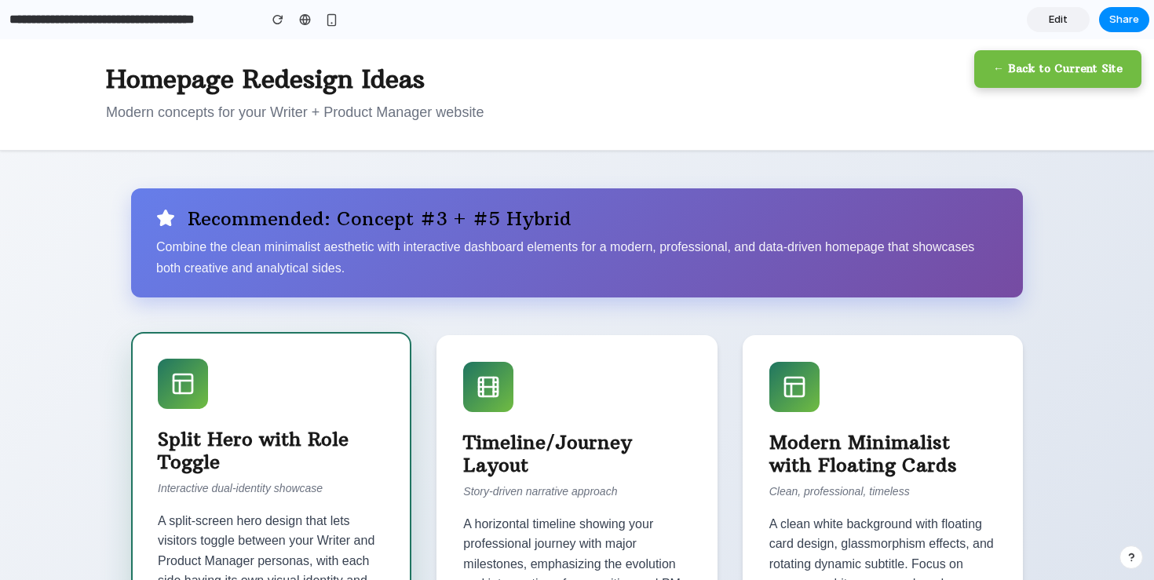
click at [1036, 69] on div "← Back to Current Site" at bounding box center [1057, 69] width 167 height 38
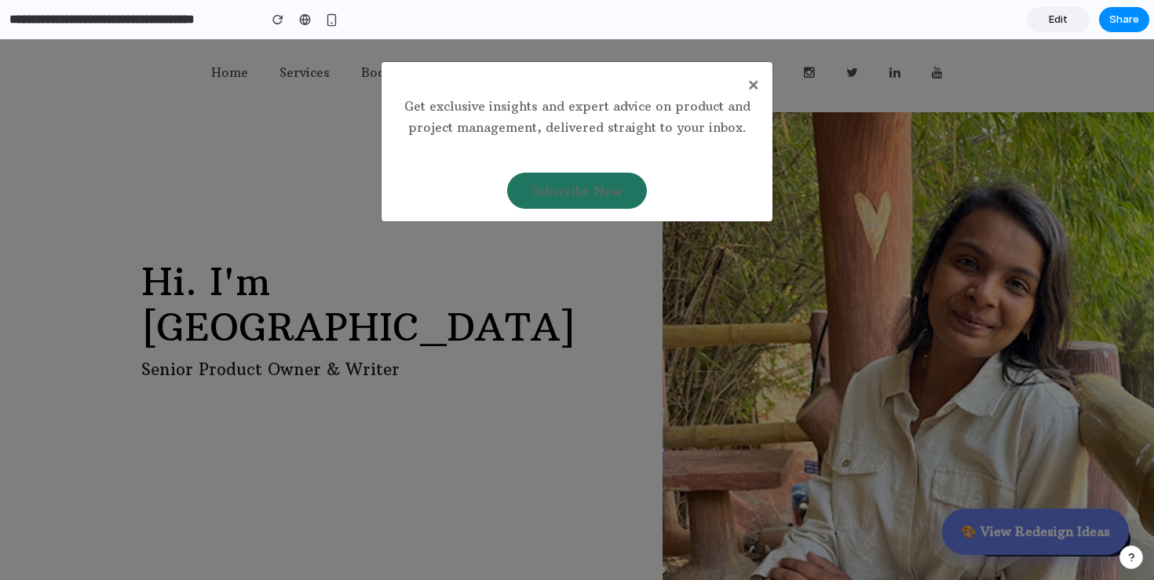
click at [258, 151] on div "× Get exclusive insights and expert advice on product and project management, d…" at bounding box center [577, 309] width 1154 height 541
click at [1044, 18] on link "Edit" at bounding box center [1057, 19] width 63 height 25
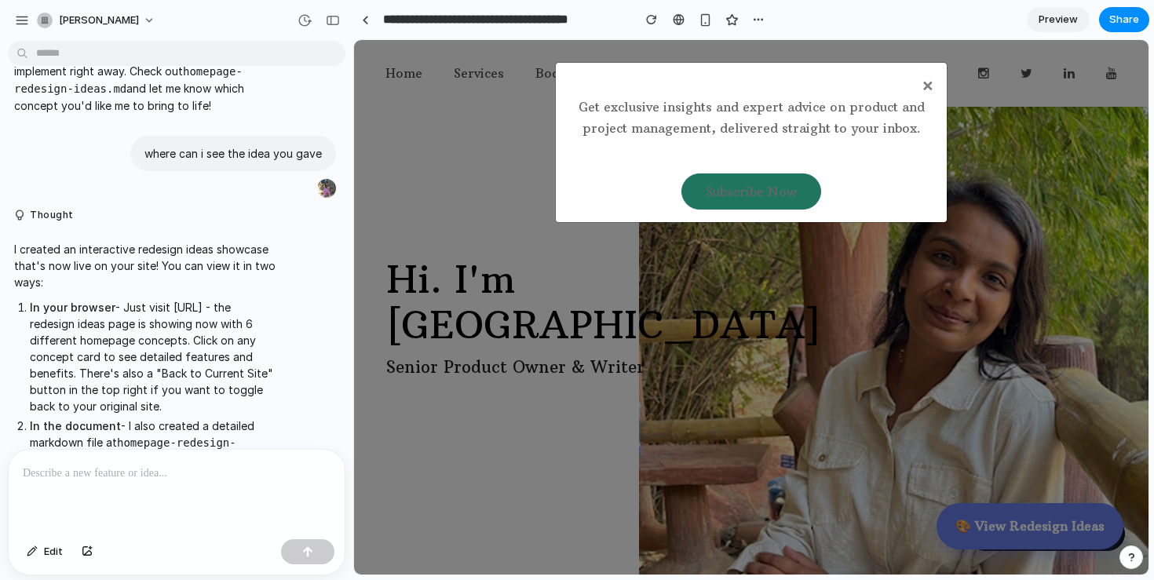
scroll to position [286, 0]
drag, startPoint x: 31, startPoint y: 322, endPoint x: 137, endPoint y: 316, distance: 106.9
click at [137, 316] on p "In your browser - Just visit http://localhost:8080 - the redesign ideas page is…" at bounding box center [153, 354] width 246 height 115
copy p "http://localhost:8080"
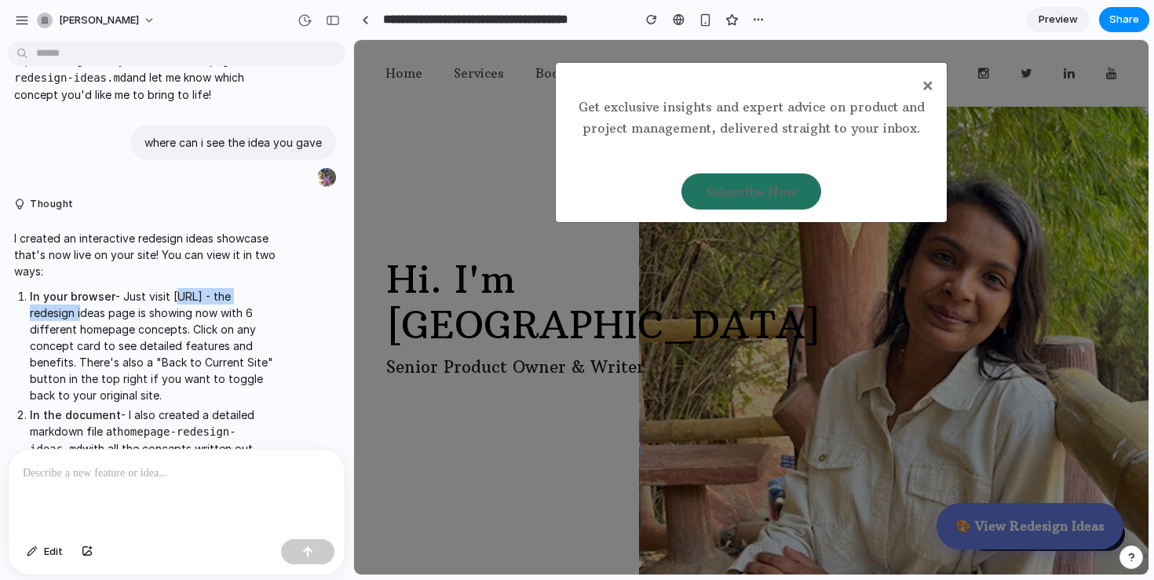
scroll to position [297, 0]
click at [180, 372] on p "In your browser - Just visit http://localhost:8080 - the redesign ideas page is…" at bounding box center [153, 343] width 246 height 115
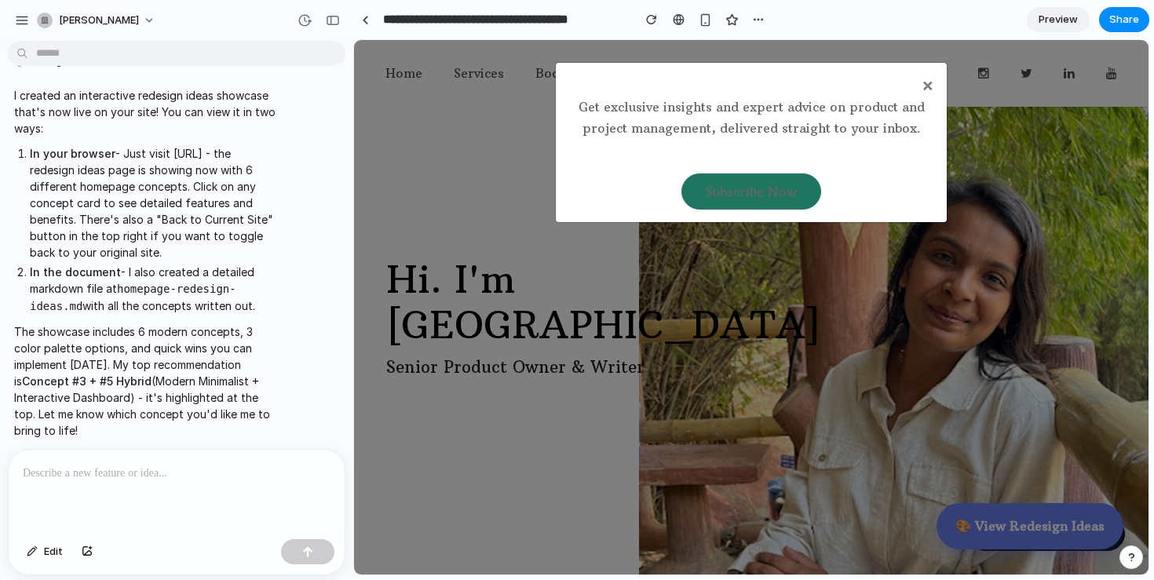
scroll to position [443, 0]
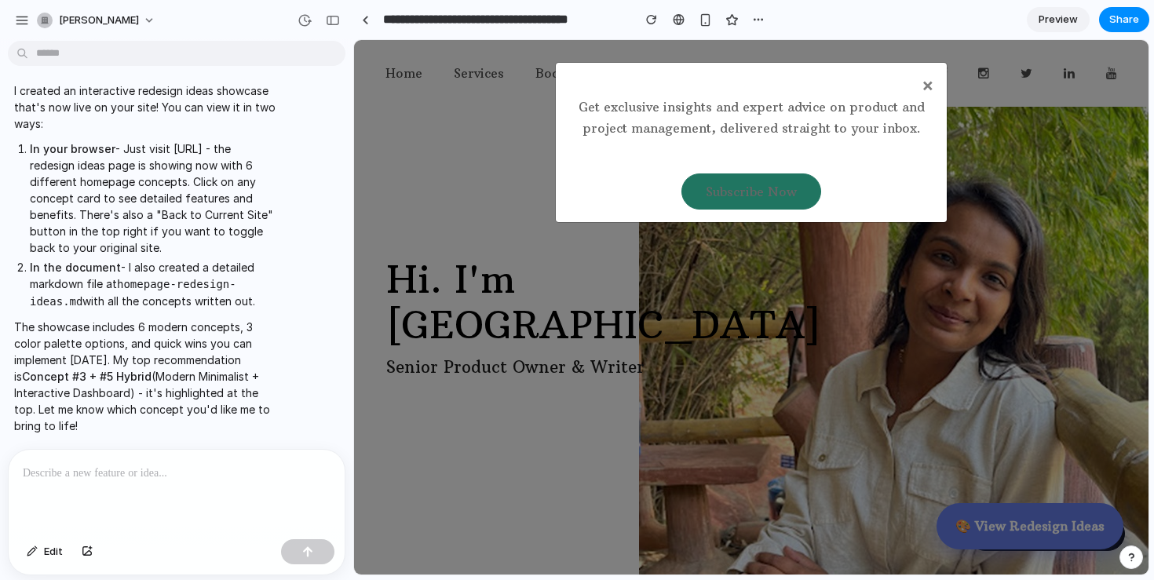
click at [153, 467] on p at bounding box center [177, 473] width 308 height 19
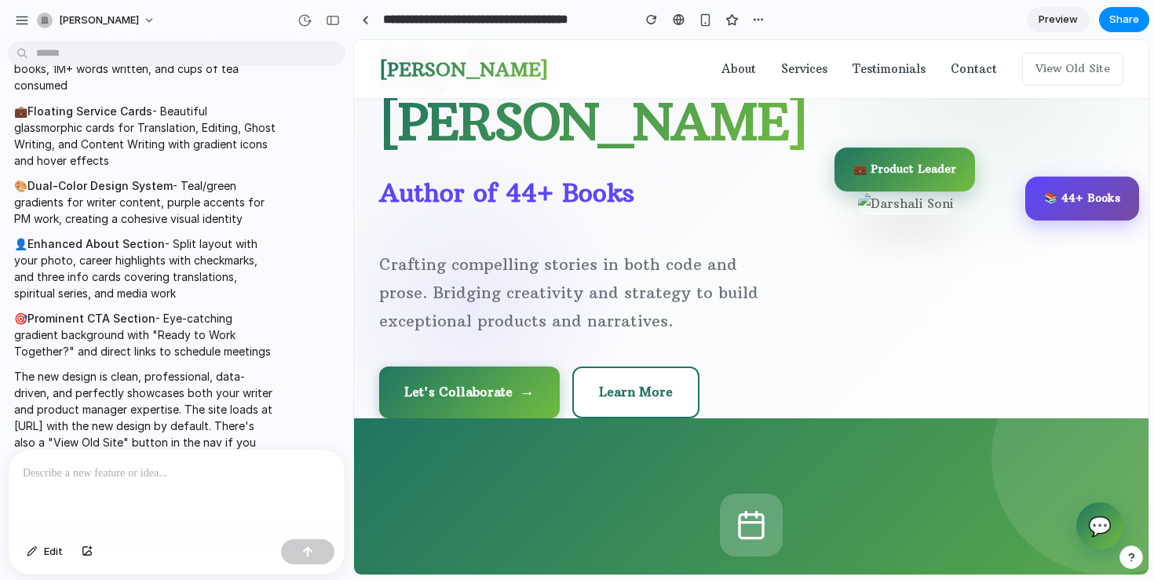
scroll to position [0, 0]
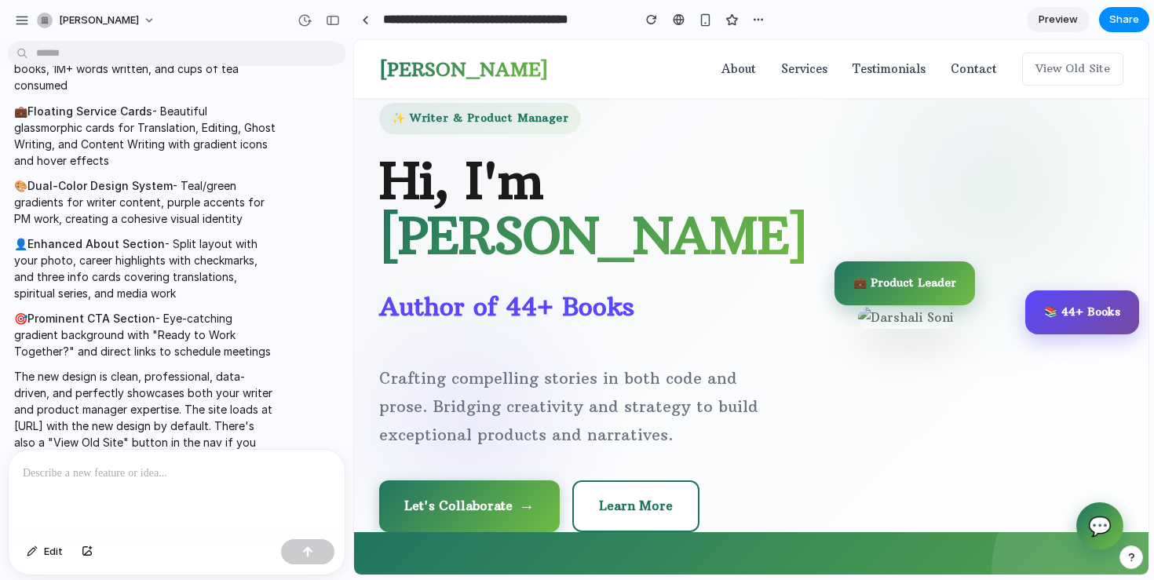
click at [747, 70] on link "About" at bounding box center [738, 69] width 35 height 20
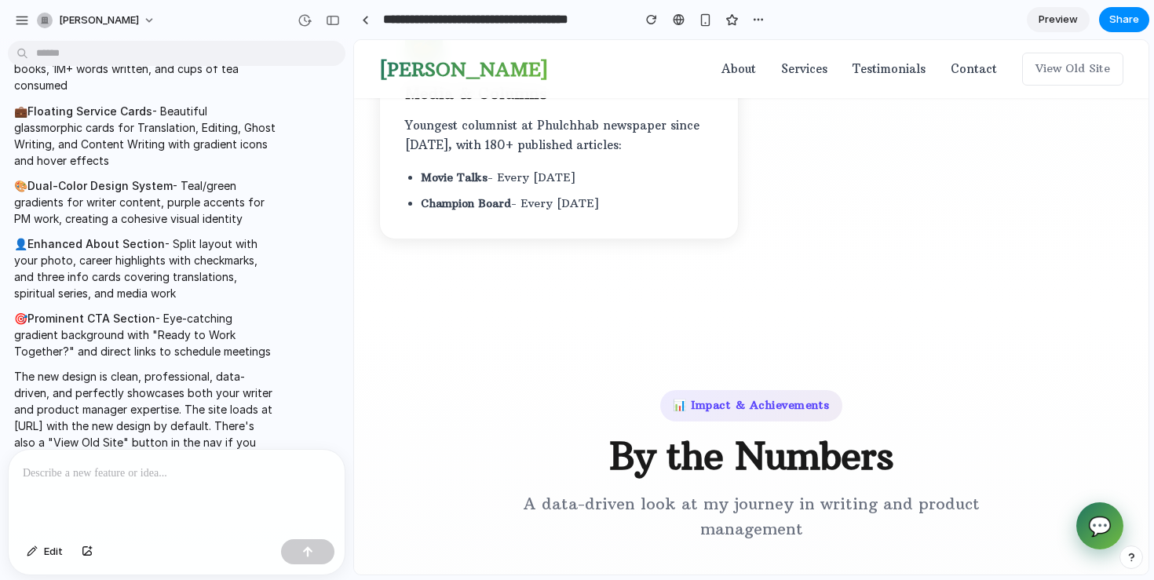
scroll to position [2305, 0]
click at [807, 67] on link "Services" at bounding box center [804, 69] width 46 height 20
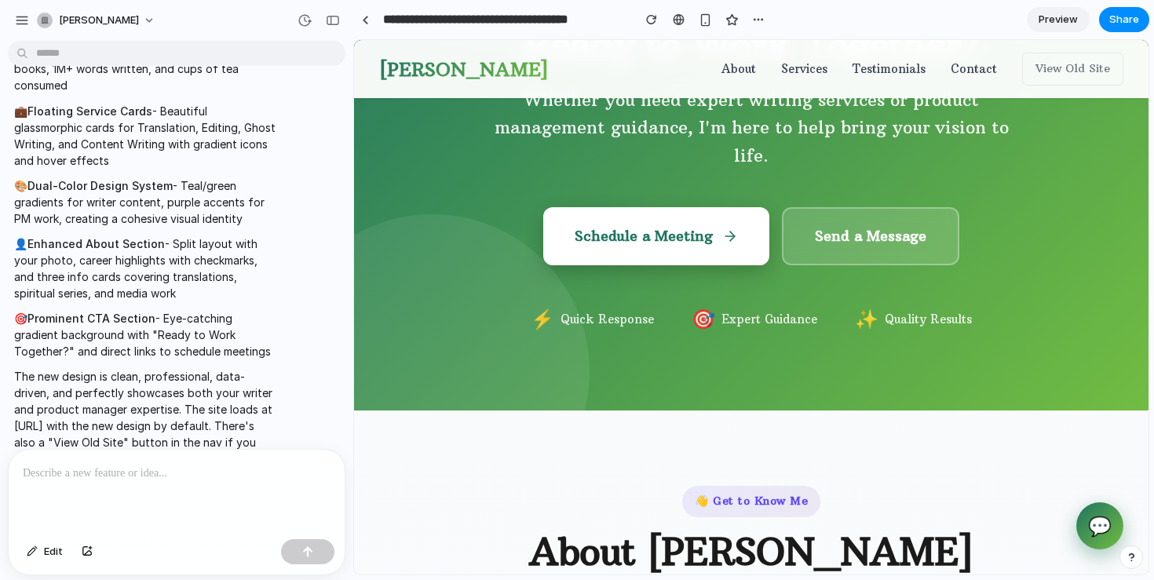
scroll to position [0, 0]
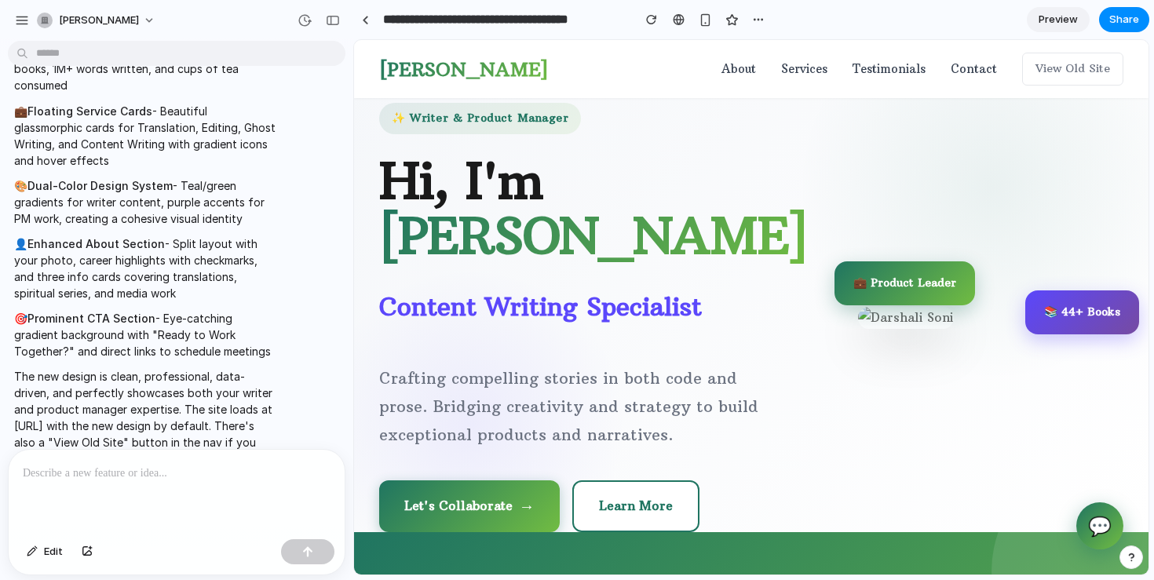
click at [1061, 21] on span "Preview" at bounding box center [1057, 20] width 39 height 16
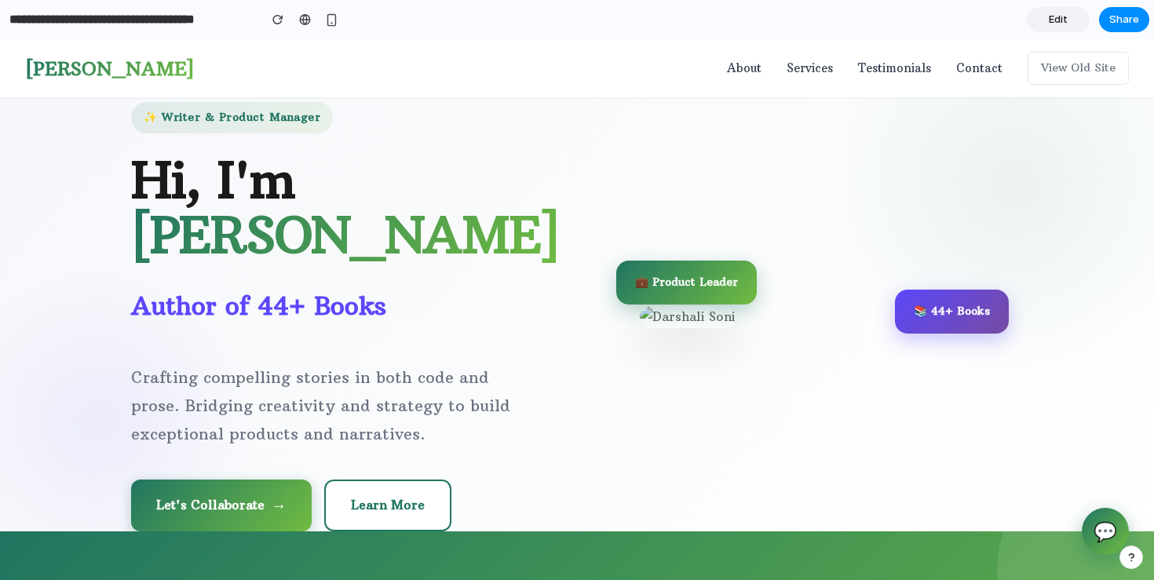
click at [1063, 12] on span "Edit" at bounding box center [1057, 20] width 19 height 16
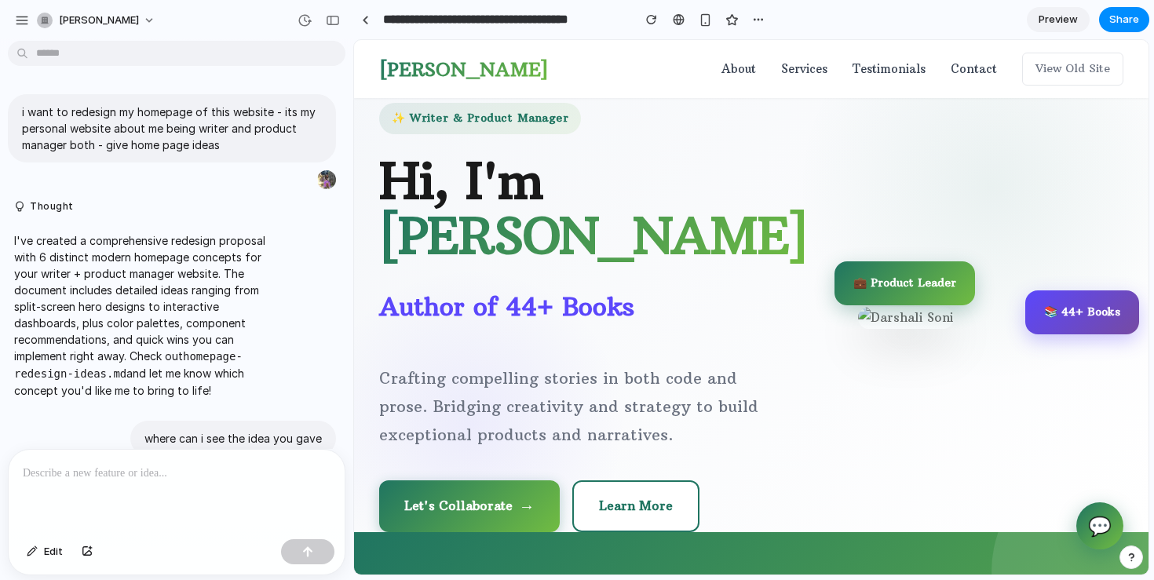
scroll to position [1168, 0]
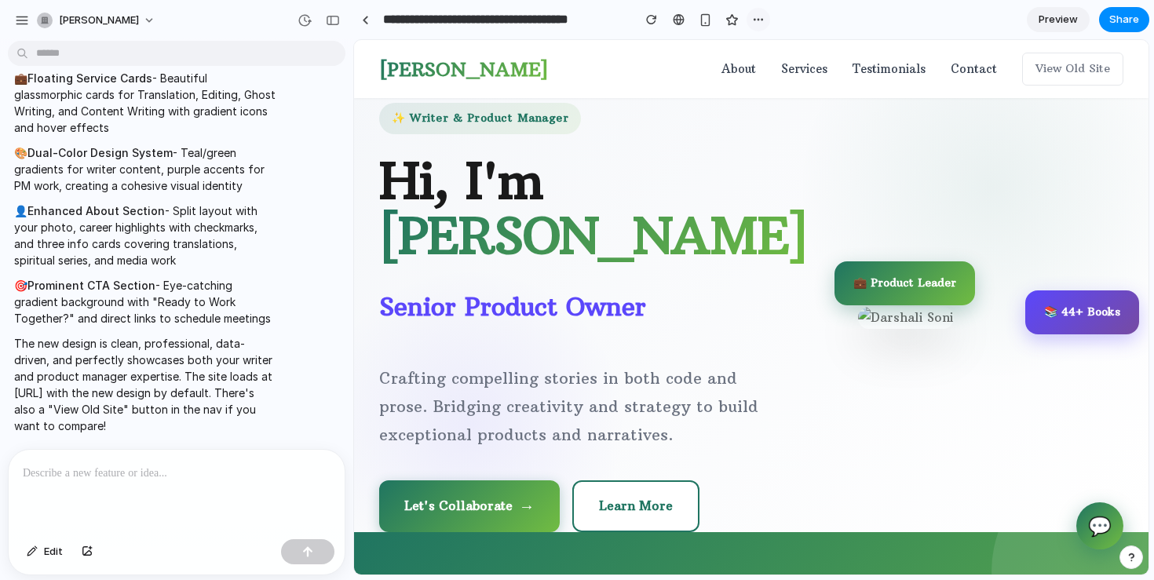
click at [755, 23] on div "button" at bounding box center [758, 19] width 13 height 13
click at [755, 23] on div "Duplicate Delete" at bounding box center [577, 290] width 1154 height 580
click at [1117, 23] on span "Share" at bounding box center [1124, 20] width 30 height 16
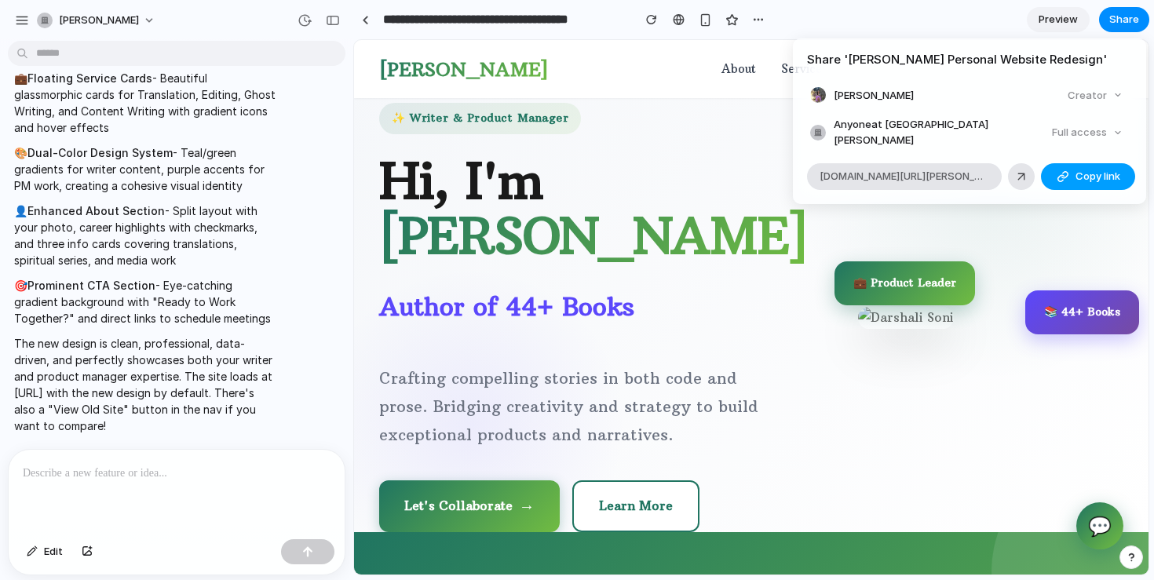
click at [1081, 169] on span "Copy link" at bounding box center [1097, 177] width 45 height 16
click at [674, 60] on div "Share ' Darshali Soni Personal Website Redesign ' Darshali Soni Creator Anyone …" at bounding box center [577, 290] width 1154 height 580
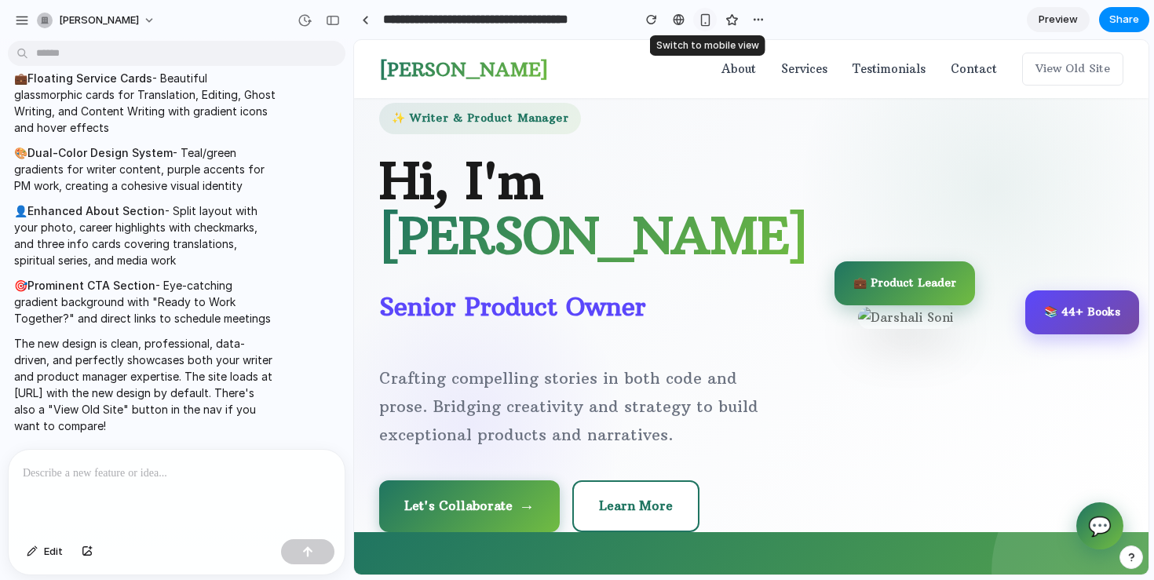
click at [704, 18] on div "button" at bounding box center [704, 19] width 13 height 13
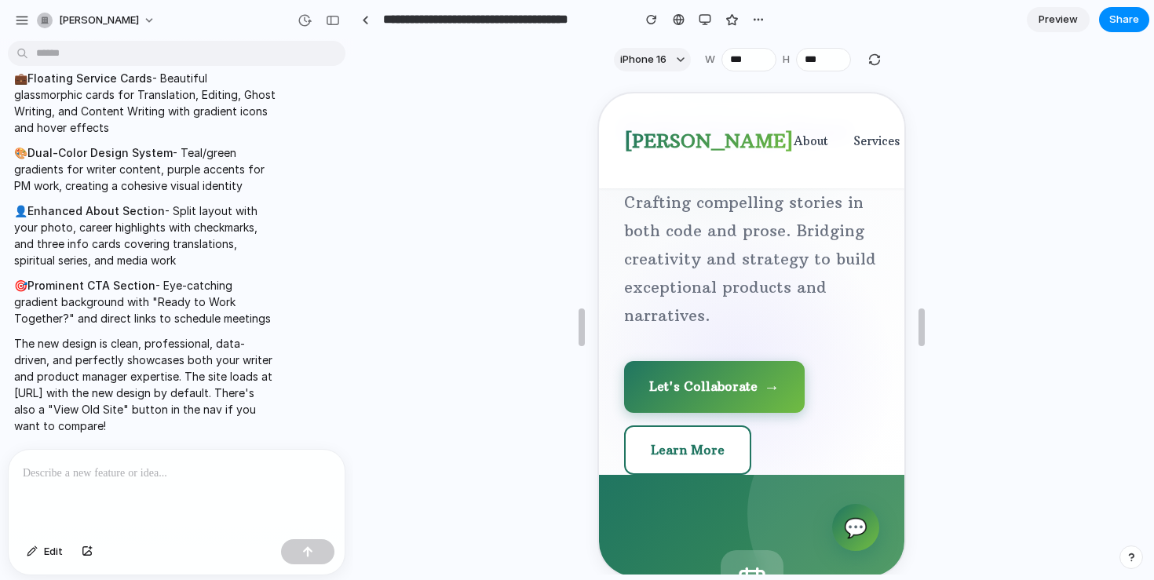
scroll to position [183, 0]
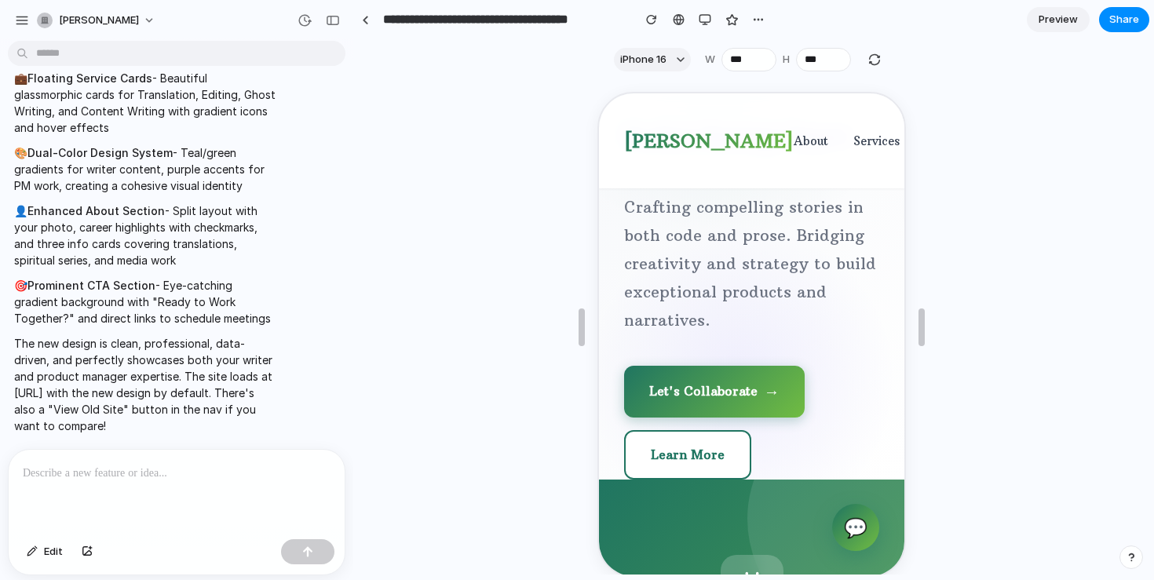
drag, startPoint x: 851, startPoint y: 272, endPoint x: 823, endPoint y: 231, distance: 49.6
click at [920, 228] on div "💼 Product Leader" at bounding box center [960, 188] width 81 height 81
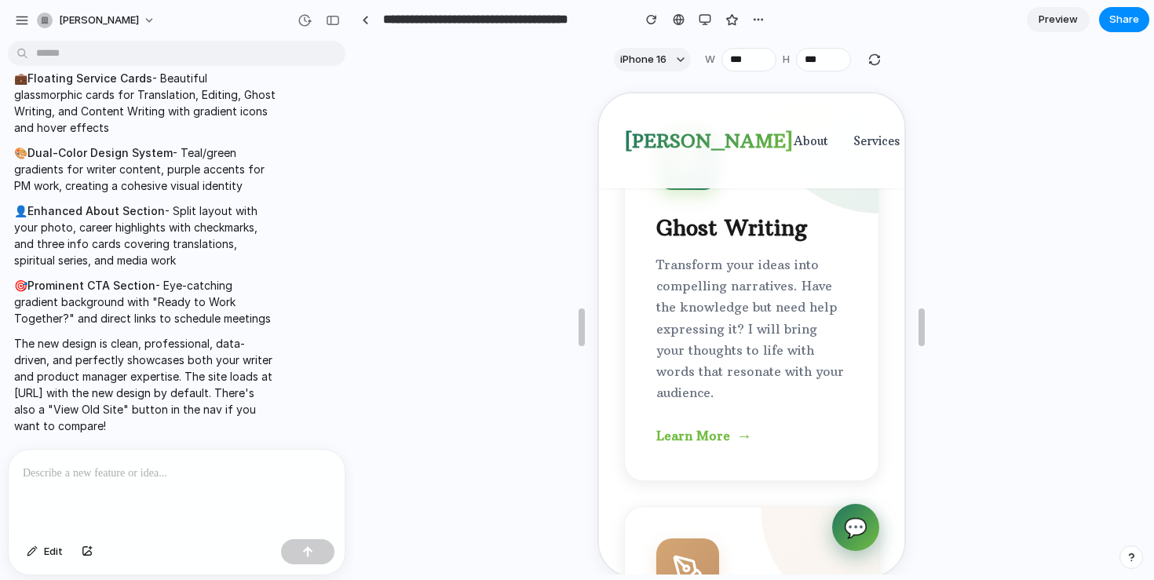
scroll to position [6211, 0]
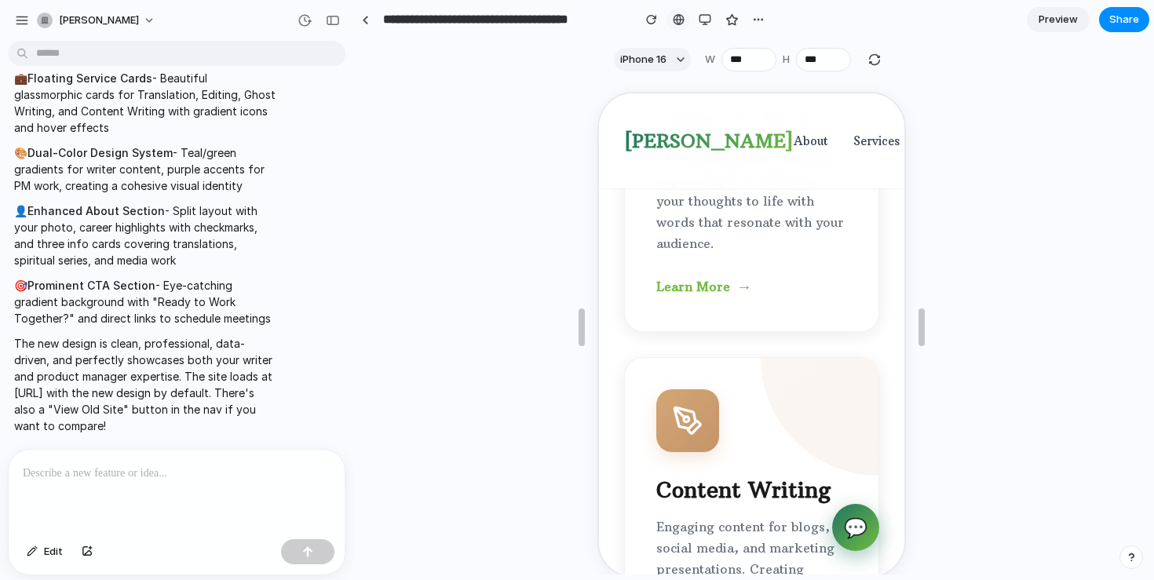
click at [677, 17] on div at bounding box center [679, 19] width 12 height 13
click at [710, 22] on div "button" at bounding box center [704, 19] width 13 height 13
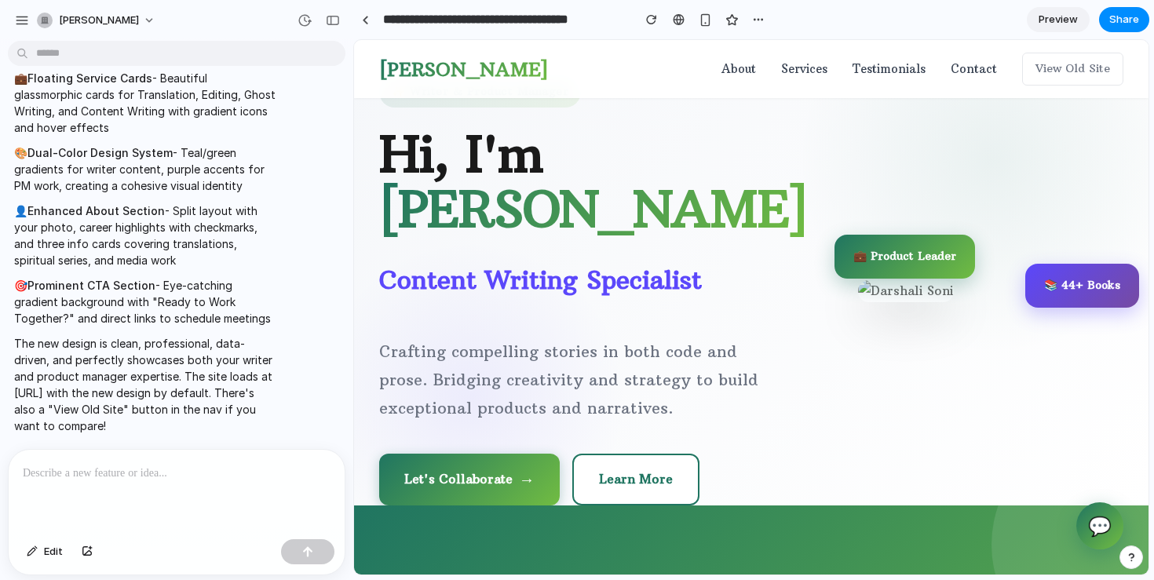
scroll to position [0, 0]
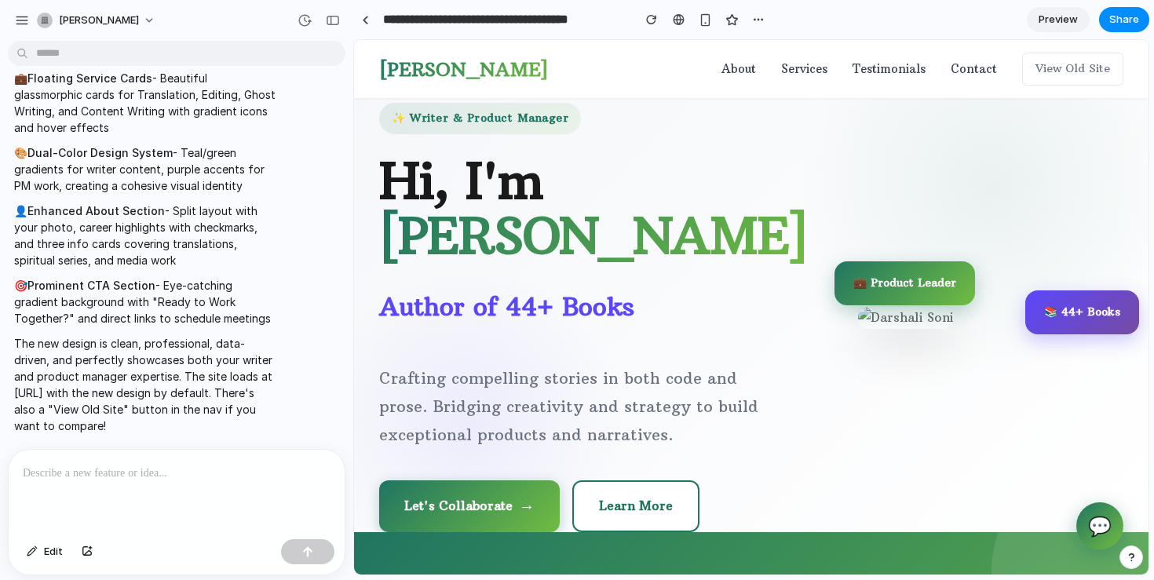
click at [112, 498] on div at bounding box center [177, 491] width 336 height 83
